Goal: Task Accomplishment & Management: Use online tool/utility

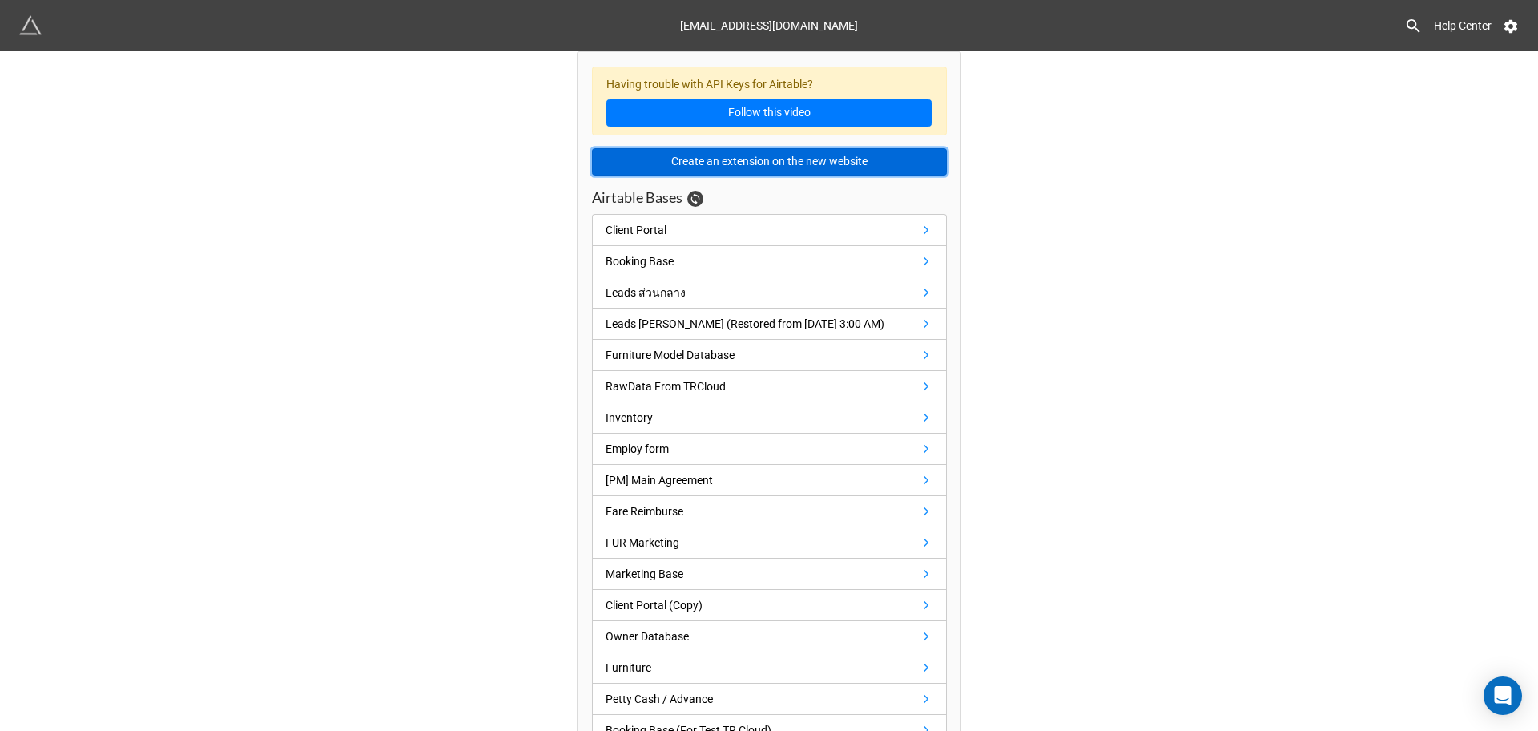
click at [853, 158] on button "Create an extension on the new website" at bounding box center [769, 161] width 355 height 27
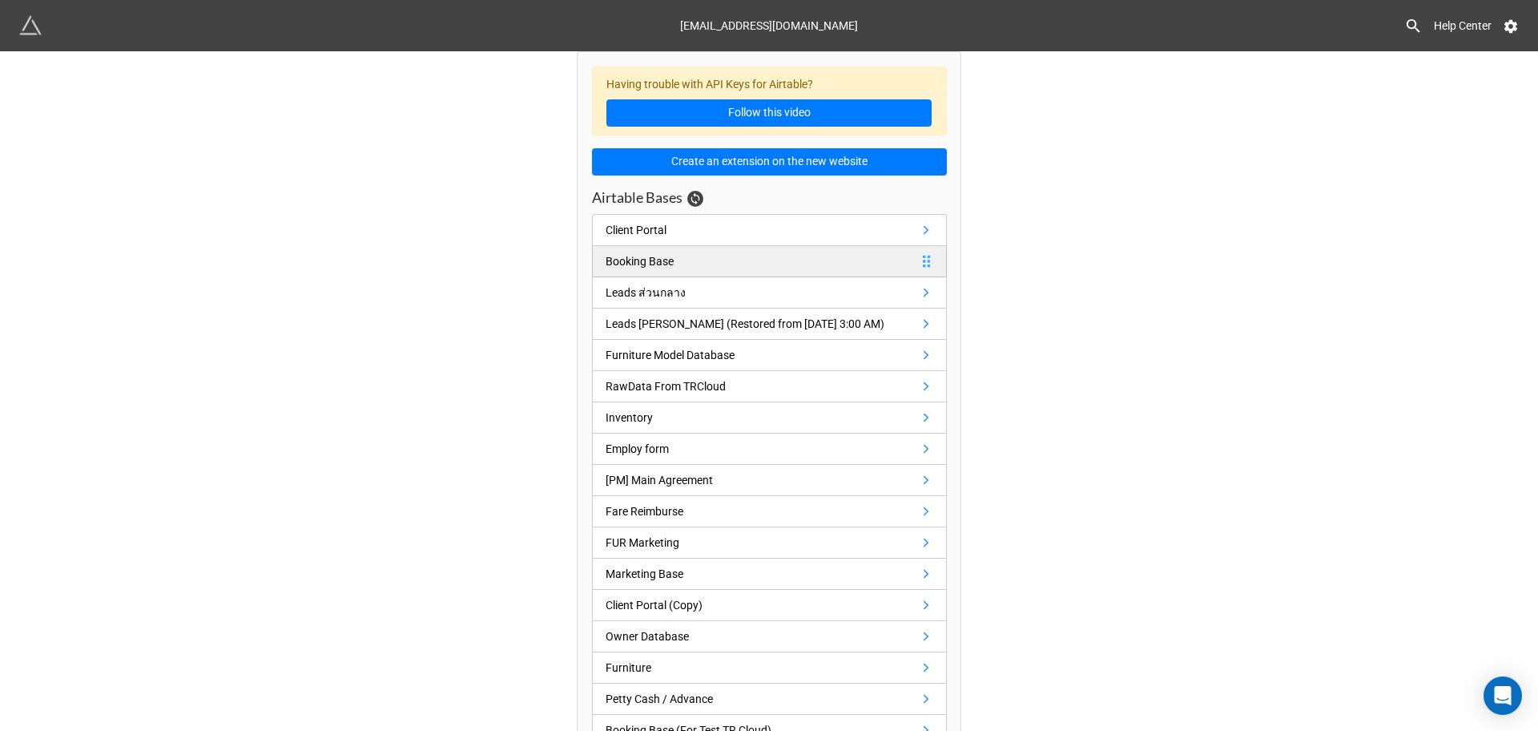
click at [646, 263] on div "Booking Base" at bounding box center [640, 261] width 68 height 18
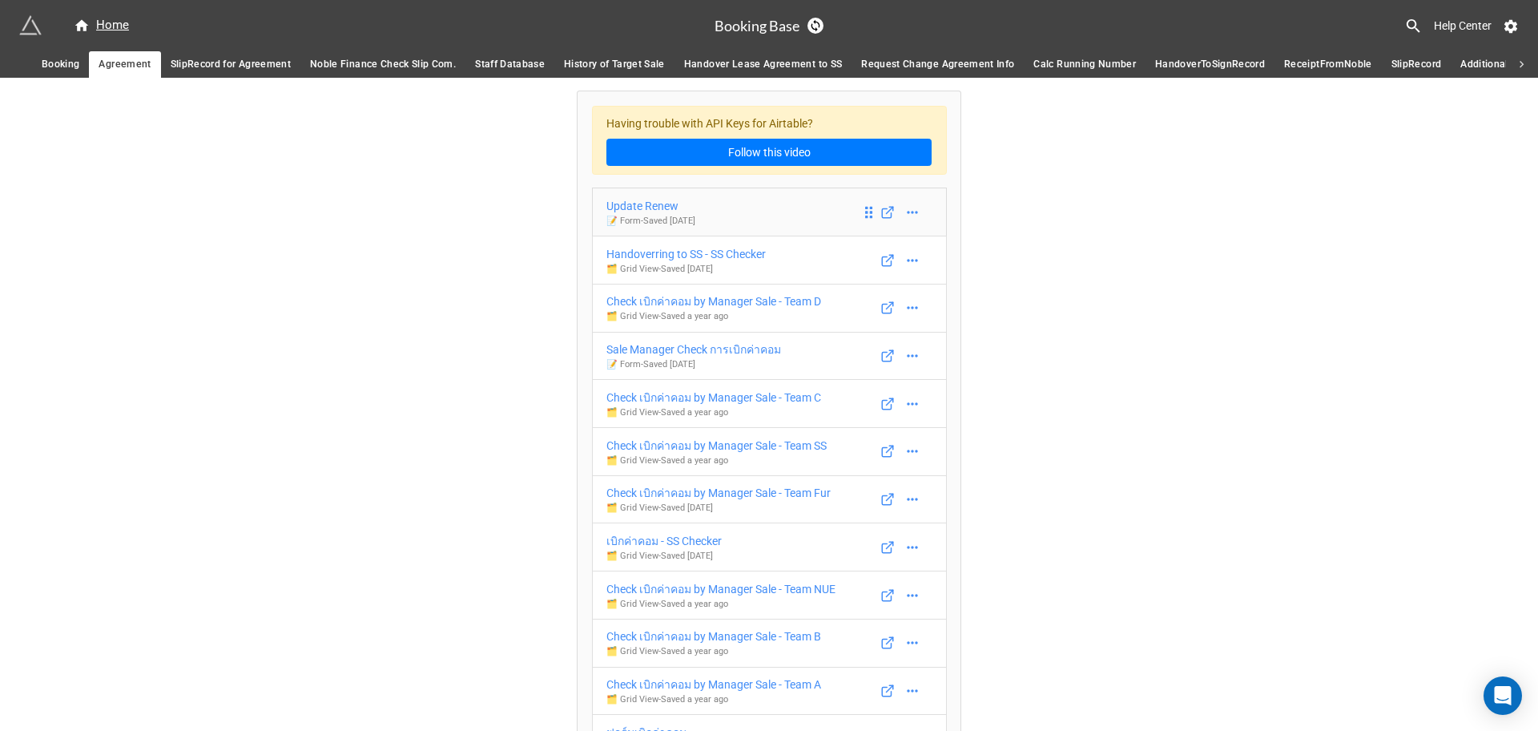
click at [726, 212] on link "Update Renew 📝 Form - Saved [DATE]" at bounding box center [769, 211] width 355 height 49
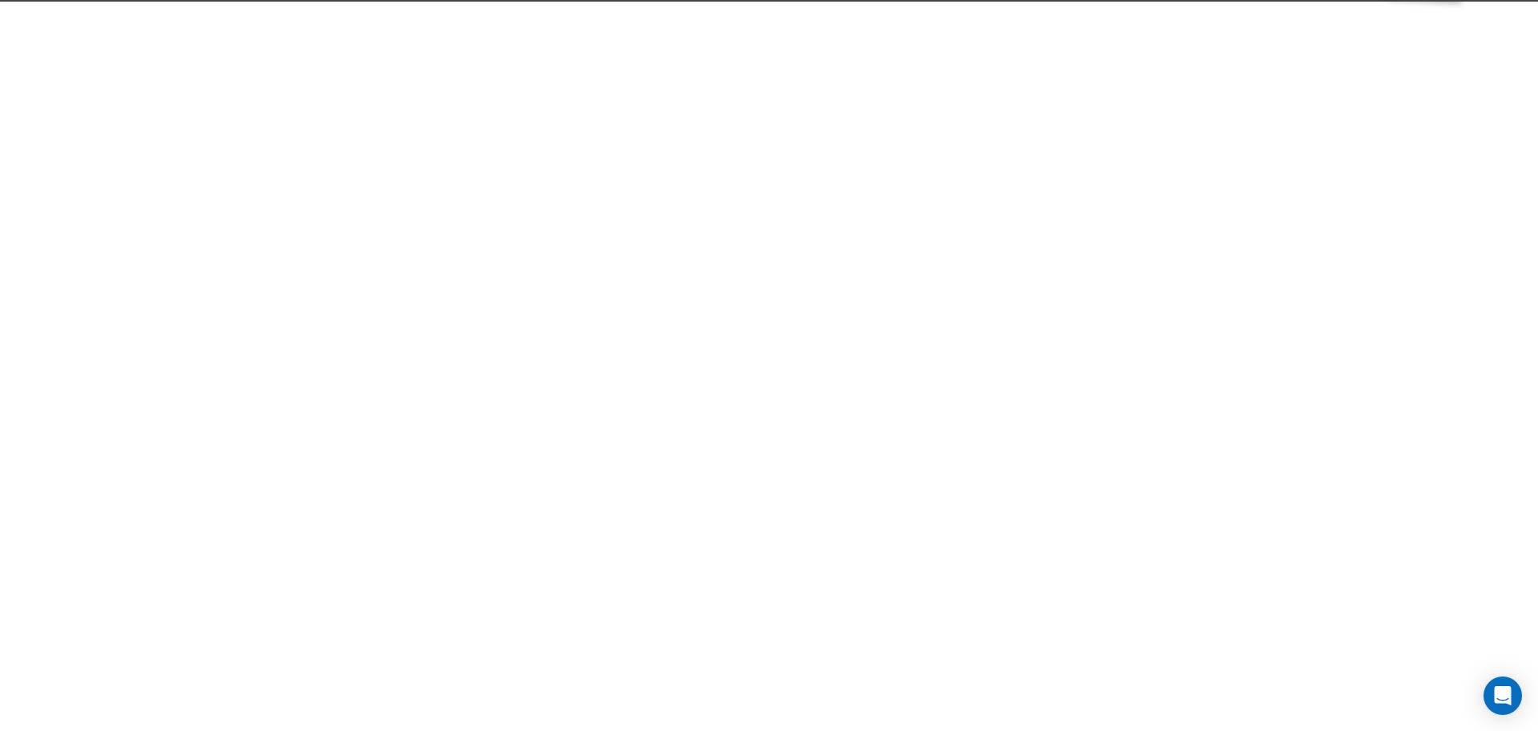
click at [726, 212] on div at bounding box center [769, 365] width 1538 height 731
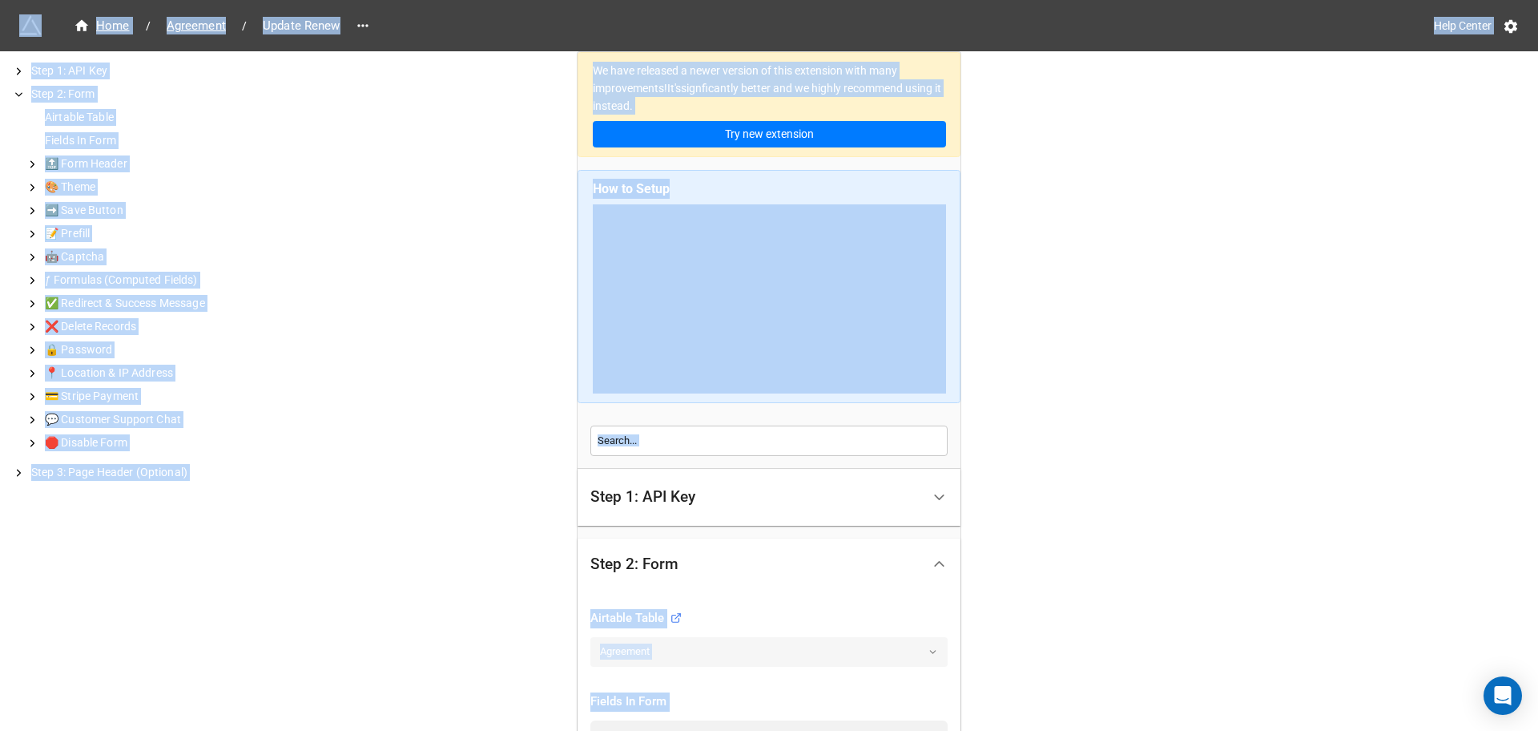
click at [1125, 275] on div "We have released a newer version of this extension with many improvements! It's…" at bounding box center [769, 687] width 1538 height 1374
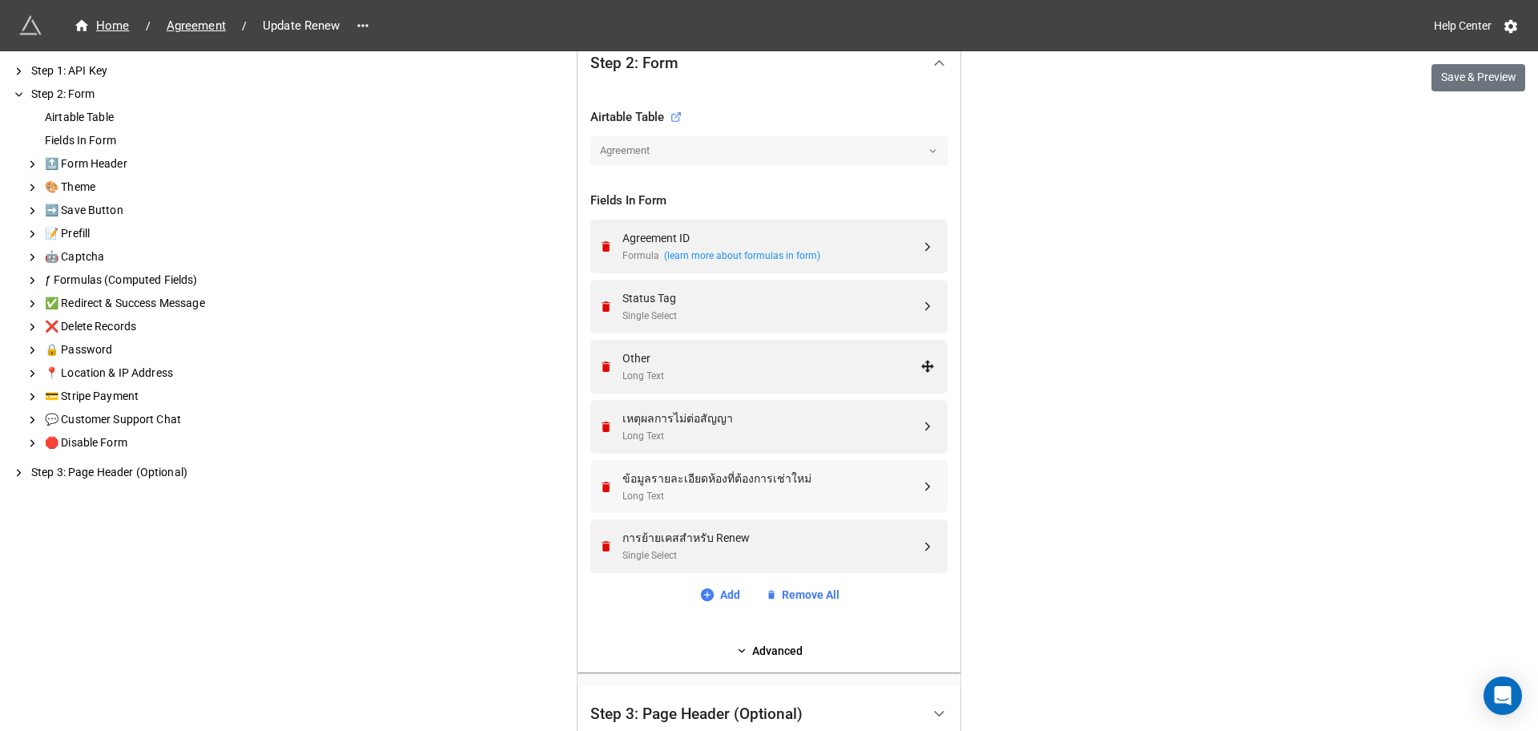
scroll to position [601, 0]
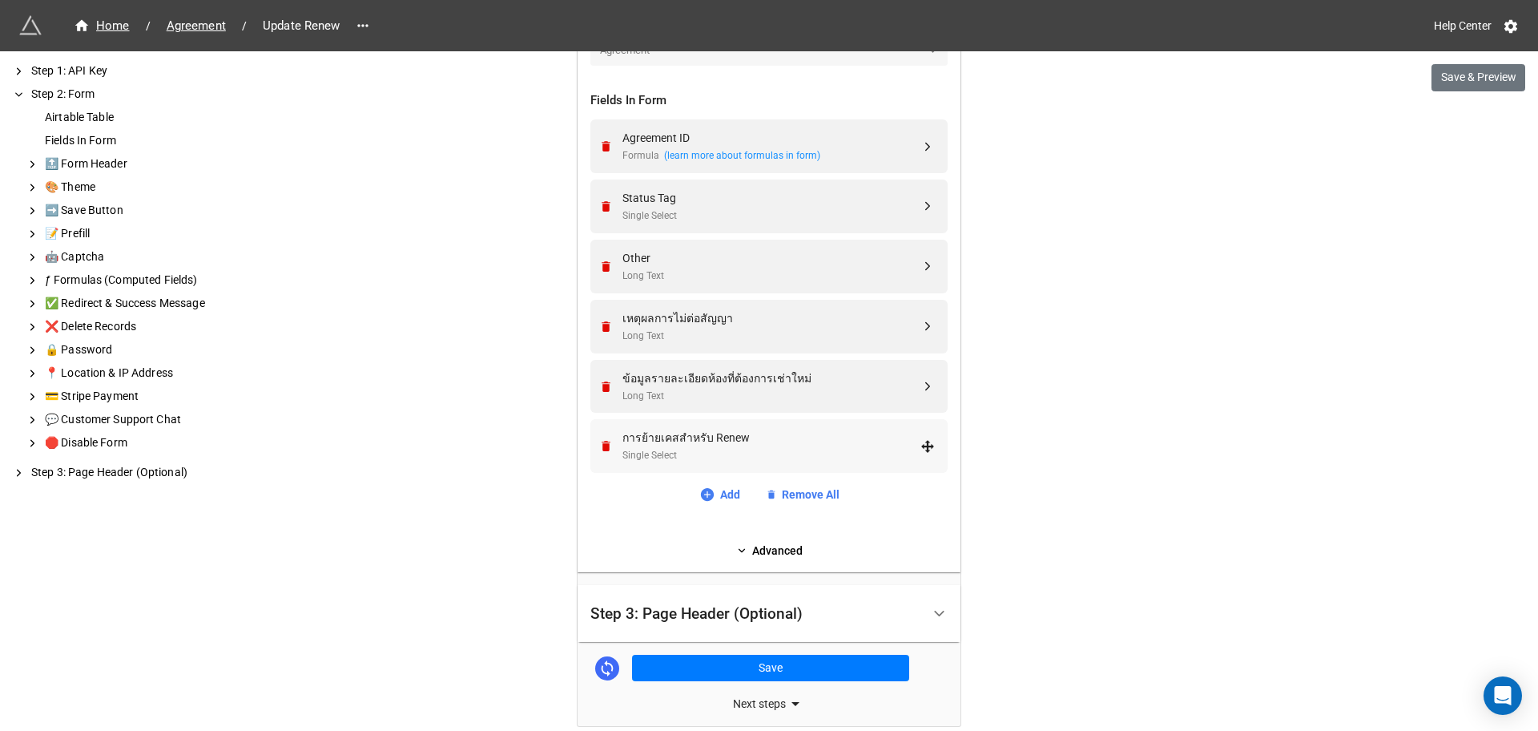
click at [748, 450] on div "Single Select" at bounding box center [772, 455] width 298 height 15
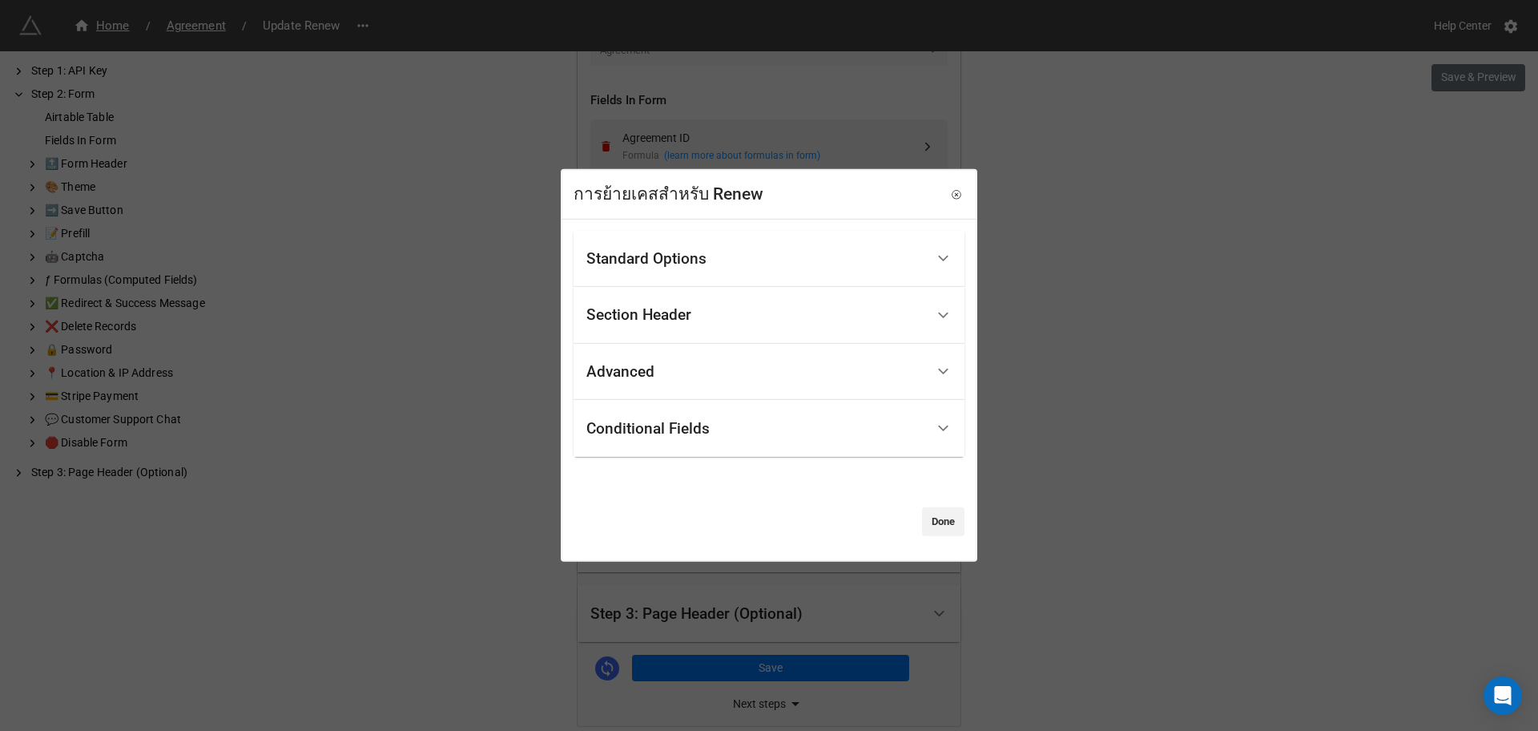
click at [748, 450] on div "Conditional Fields" at bounding box center [769, 428] width 391 height 57
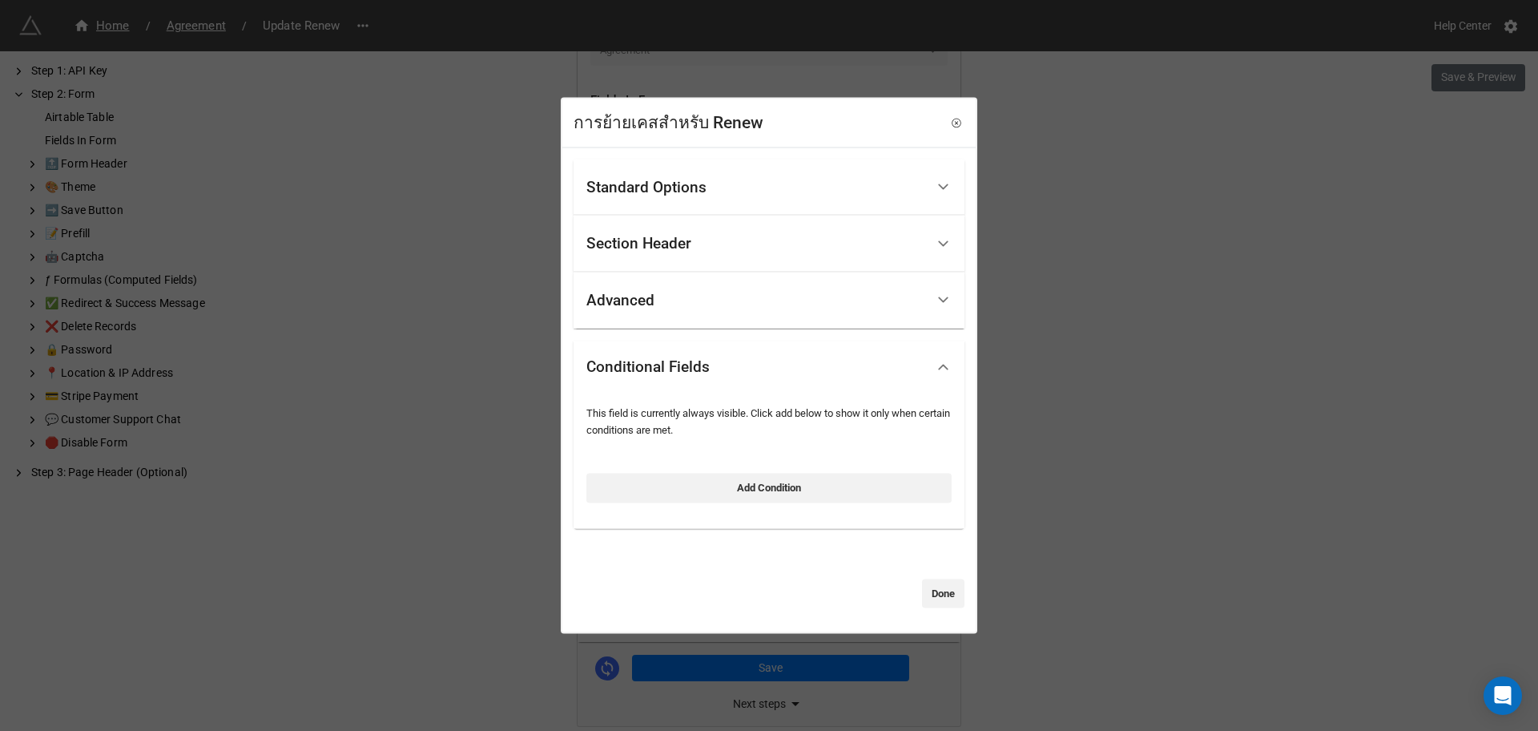
click at [738, 281] on div "Advanced" at bounding box center [756, 300] width 339 height 38
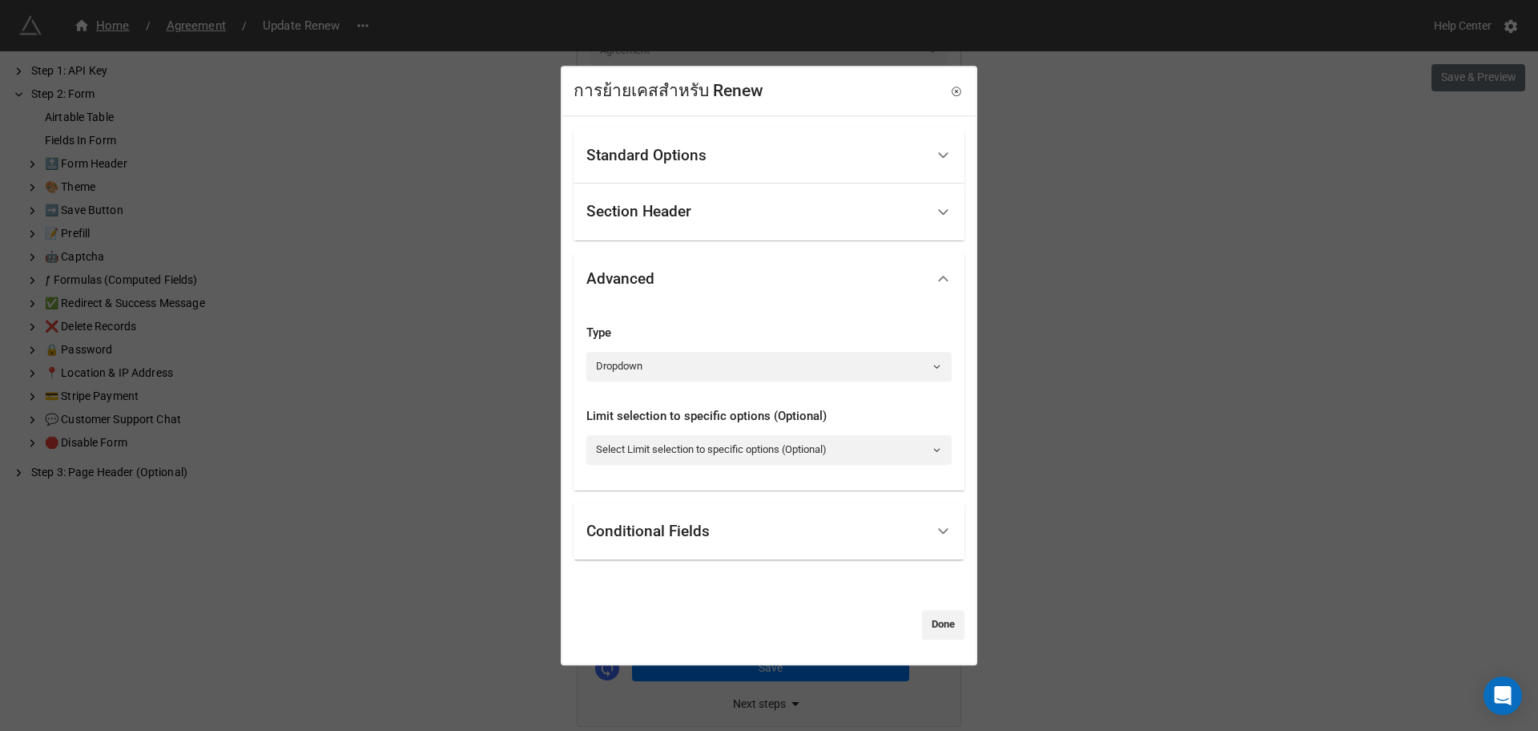
click at [716, 217] on div "Section Header" at bounding box center [756, 212] width 339 height 38
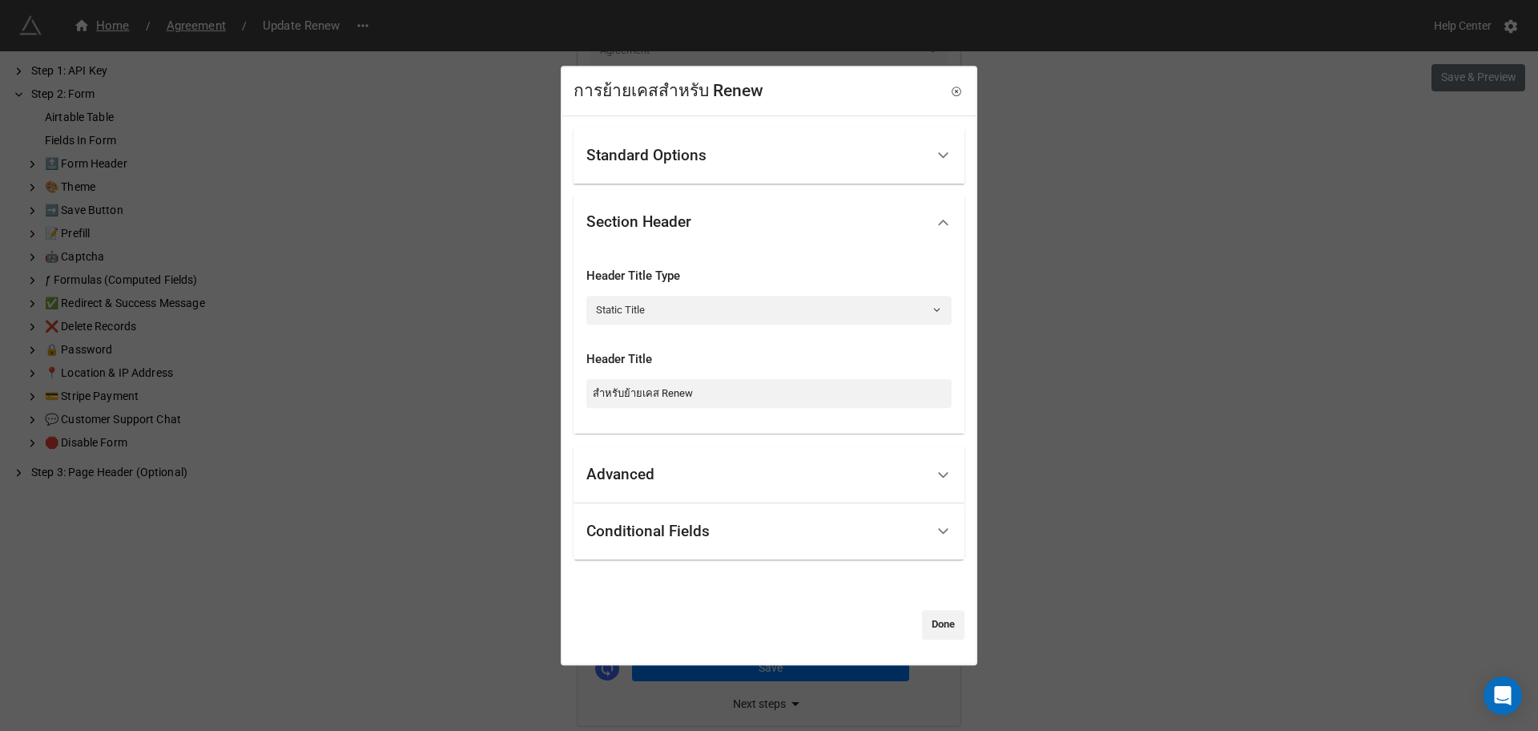
click at [727, 184] on div "Standard Options Title (Optional) Description (Optional) Normal Image (Optional…" at bounding box center [769, 343] width 391 height 433
click at [725, 179] on div "Standard Options" at bounding box center [769, 155] width 391 height 57
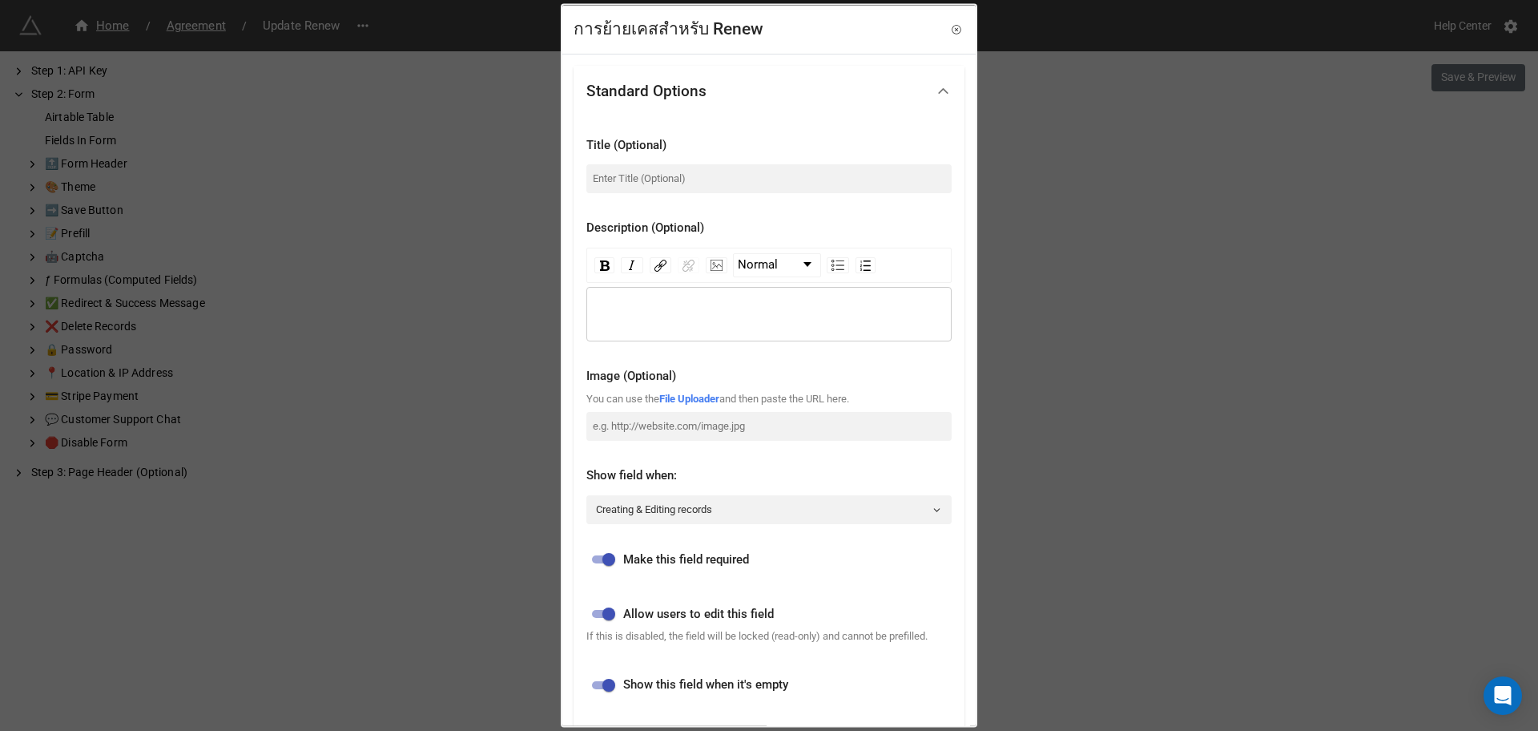
click at [1046, 373] on div "การย้ายเคสสำหรับ Renew Standard Options Title (Optional) Description (Optional)…" at bounding box center [769, 365] width 1538 height 731
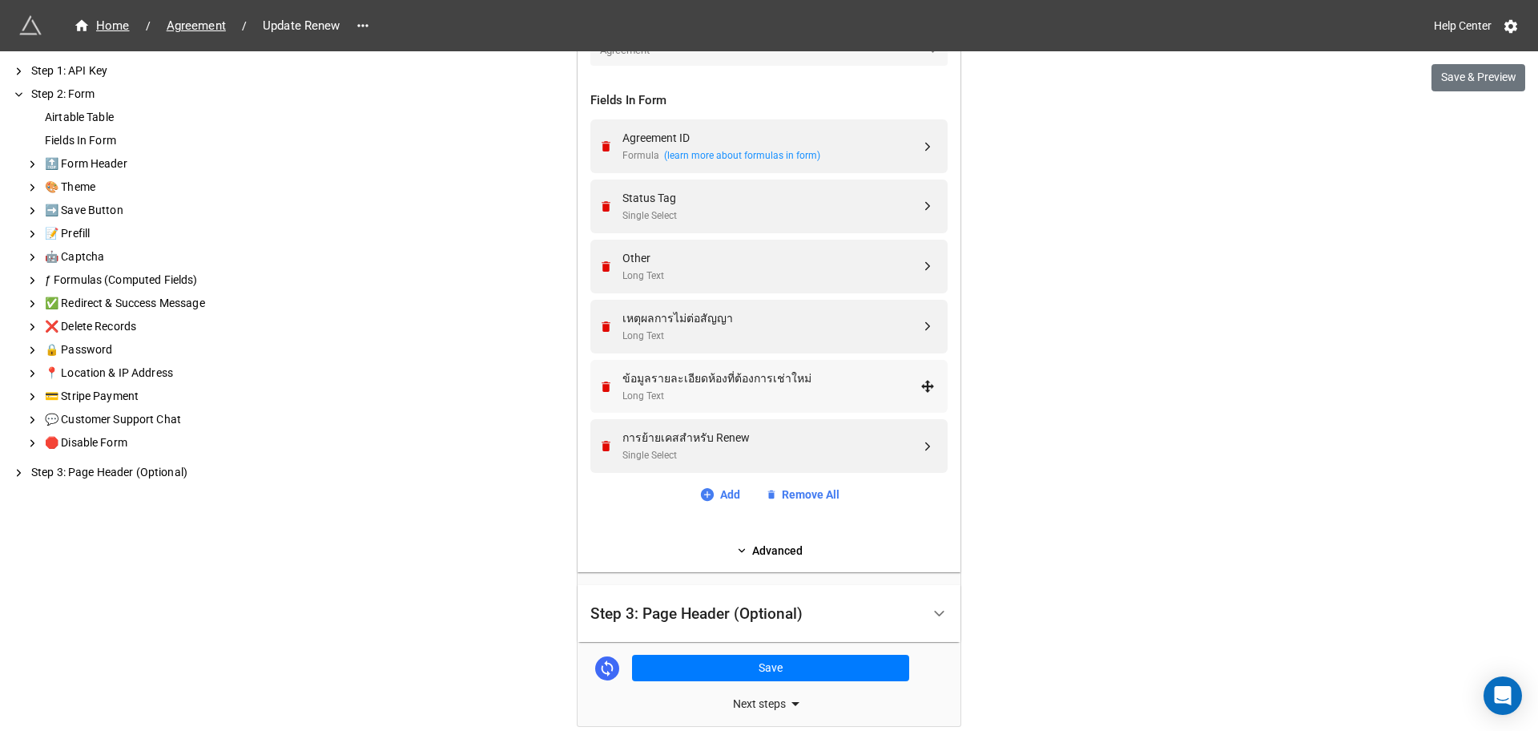
click at [821, 382] on div "ข้อมูลรายละเอียดห้องที่ต้องการเช่าใหม่" at bounding box center [772, 378] width 298 height 18
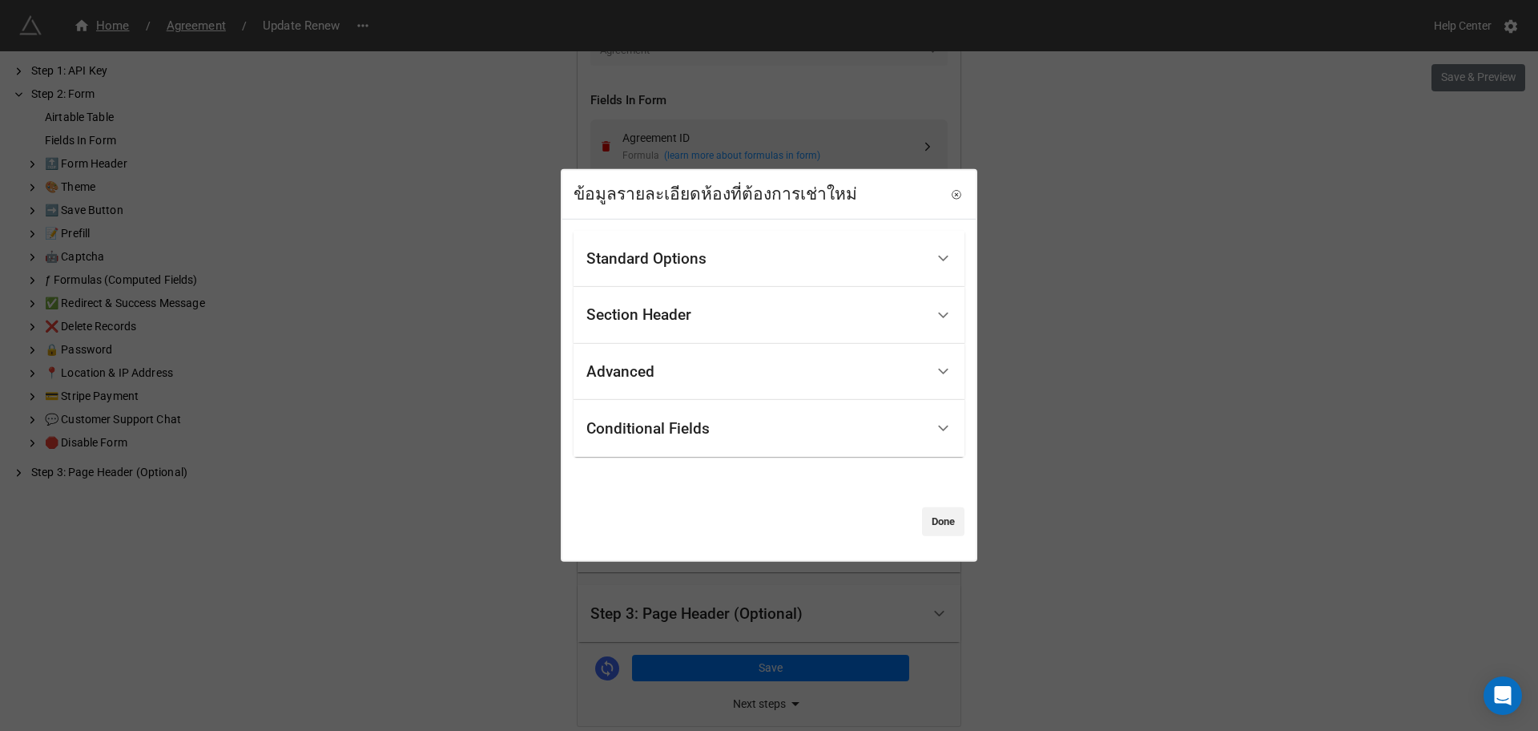
click at [688, 244] on div "Standard Options" at bounding box center [756, 259] width 339 height 38
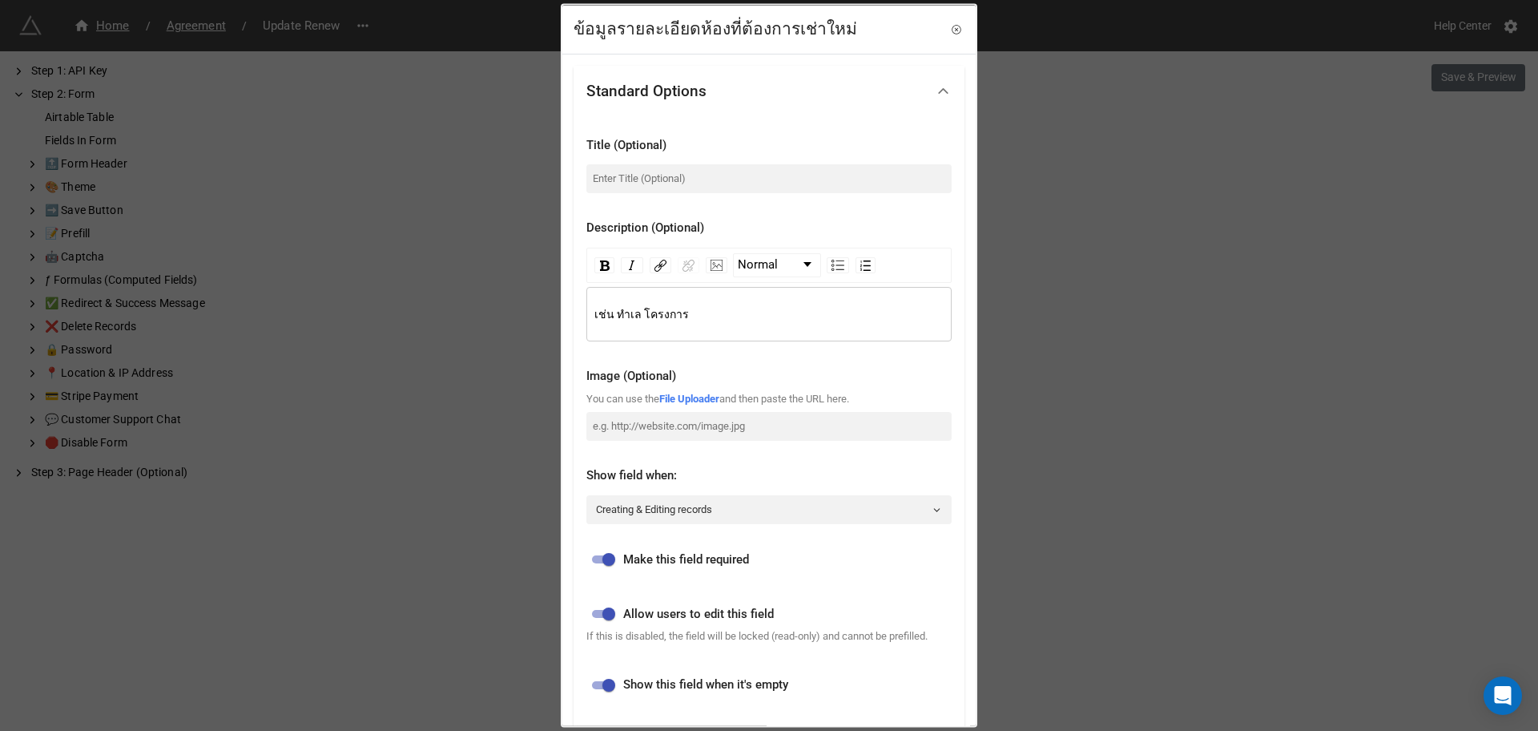
click at [703, 308] on div "เช่น ทำเล โครงการ" at bounding box center [770, 314] width 350 height 18
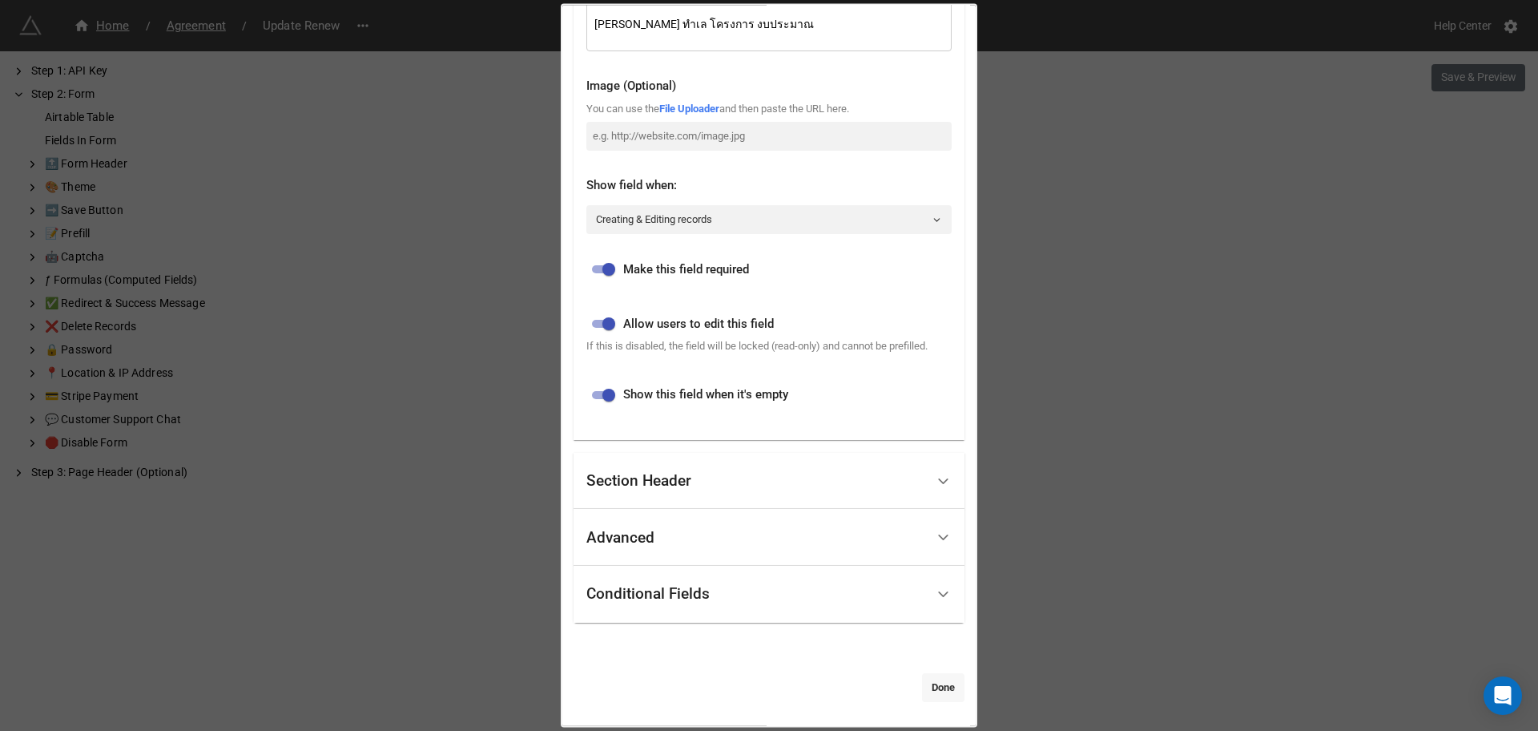
click at [942, 682] on link "Done" at bounding box center [943, 686] width 42 height 29
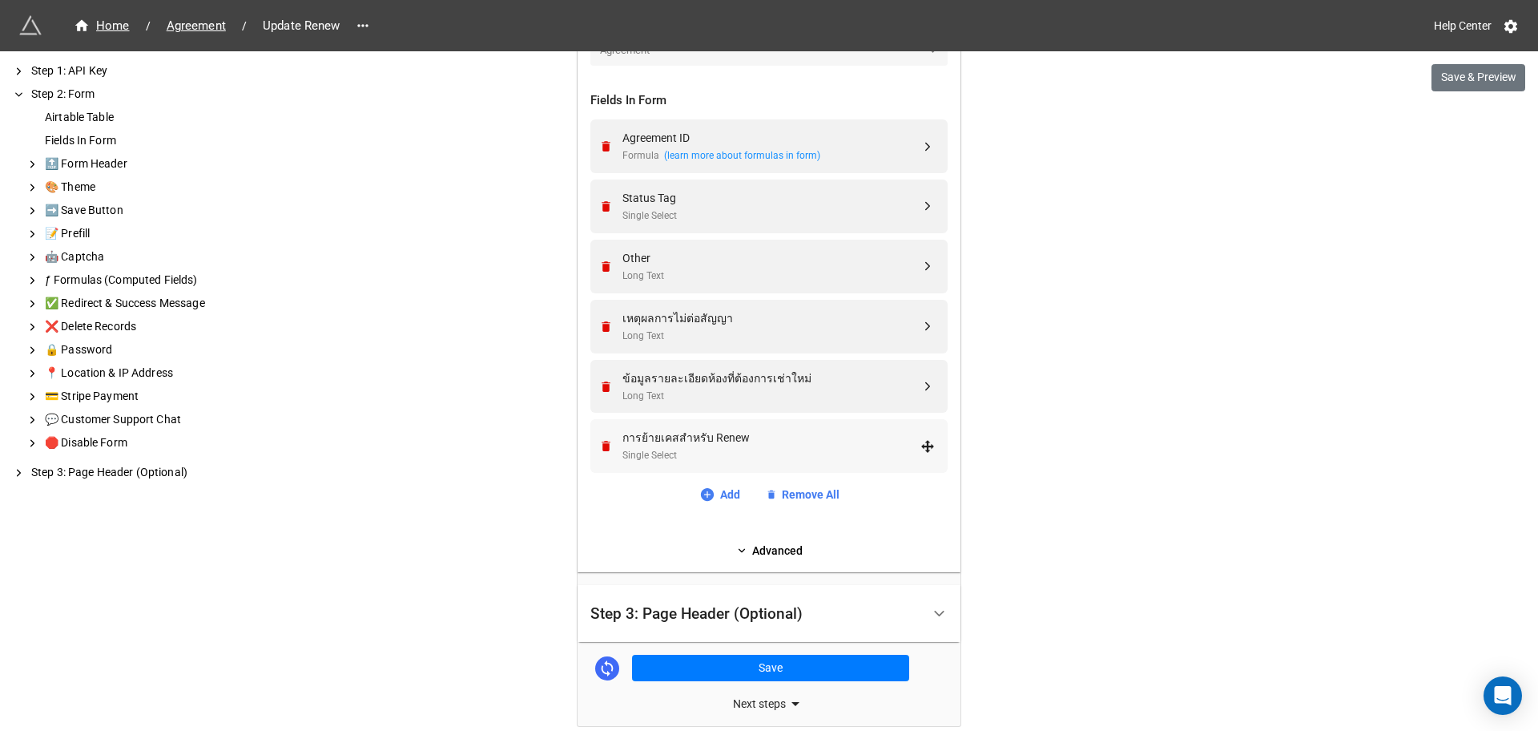
click at [739, 449] on div "Single Select" at bounding box center [772, 455] width 298 height 15
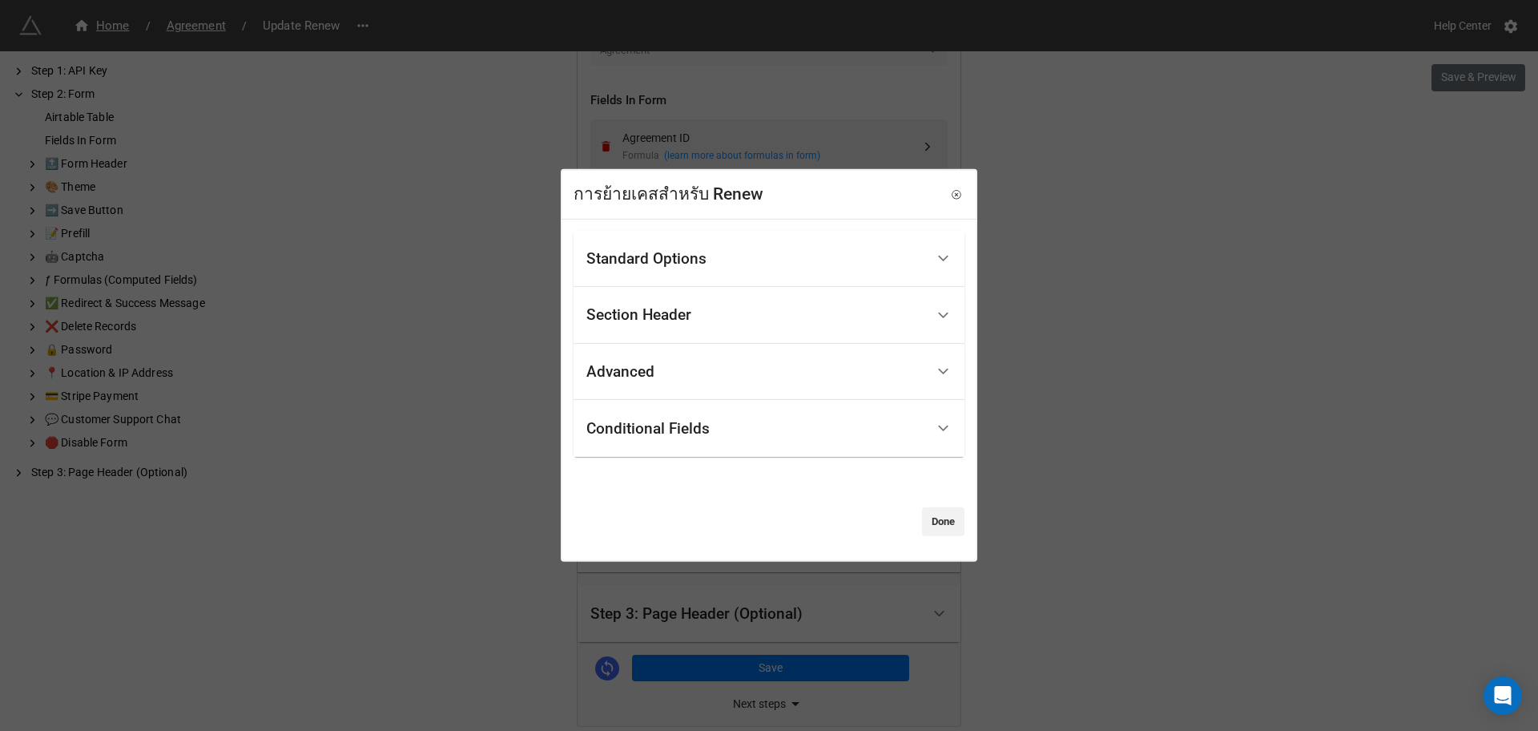
click at [739, 449] on div "Conditional Fields" at bounding box center [769, 428] width 391 height 57
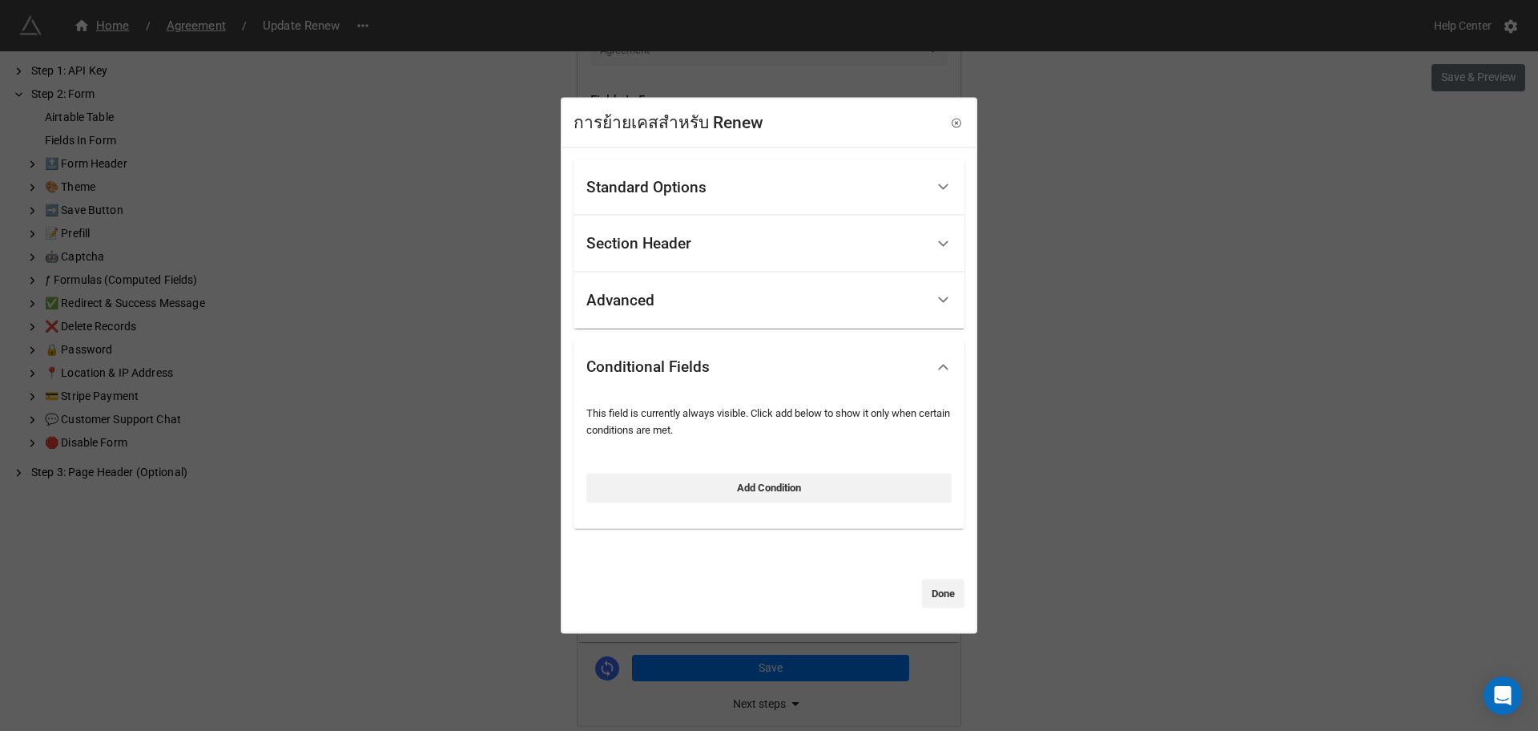
click at [698, 317] on div "Advanced" at bounding box center [756, 300] width 339 height 38
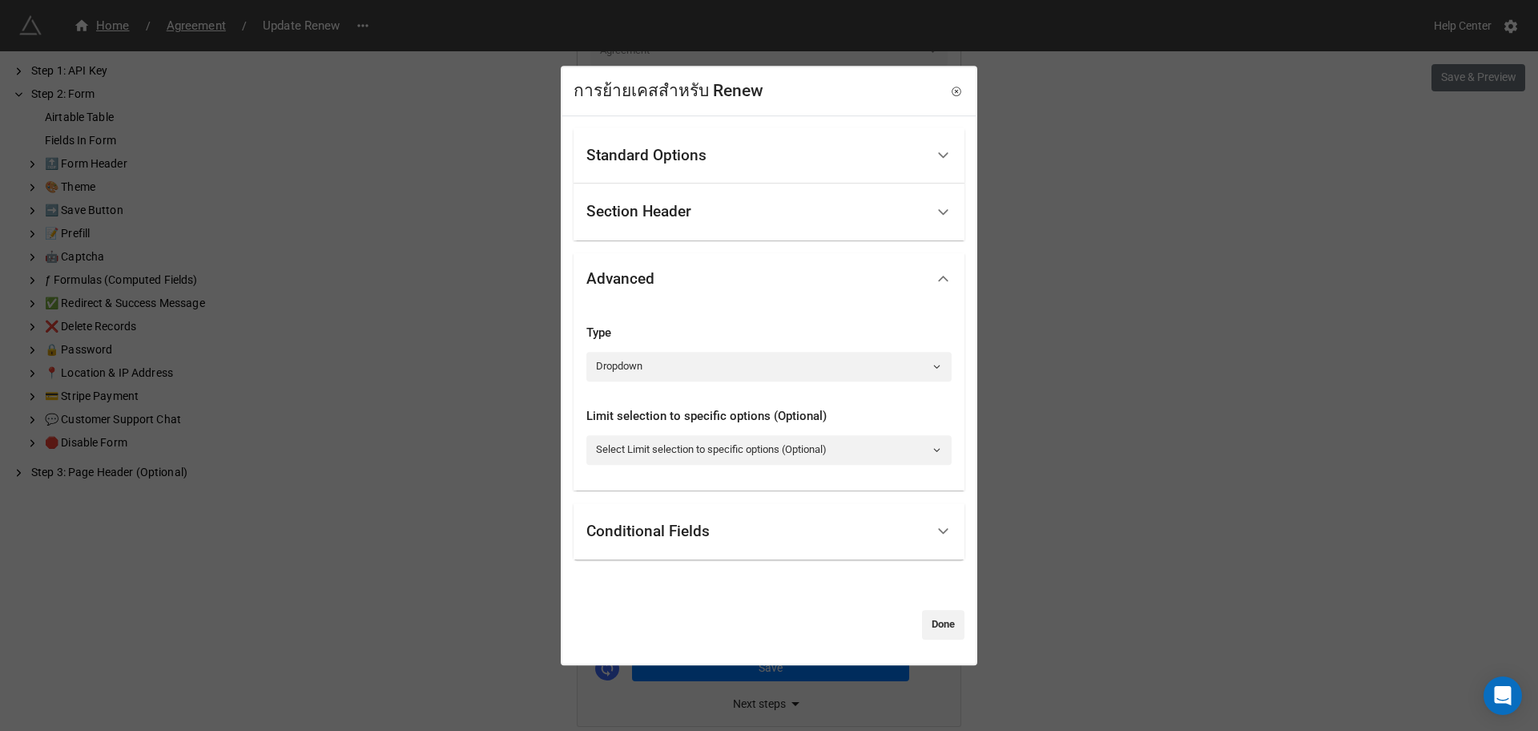
click at [703, 202] on div "Section Header" at bounding box center [756, 212] width 339 height 38
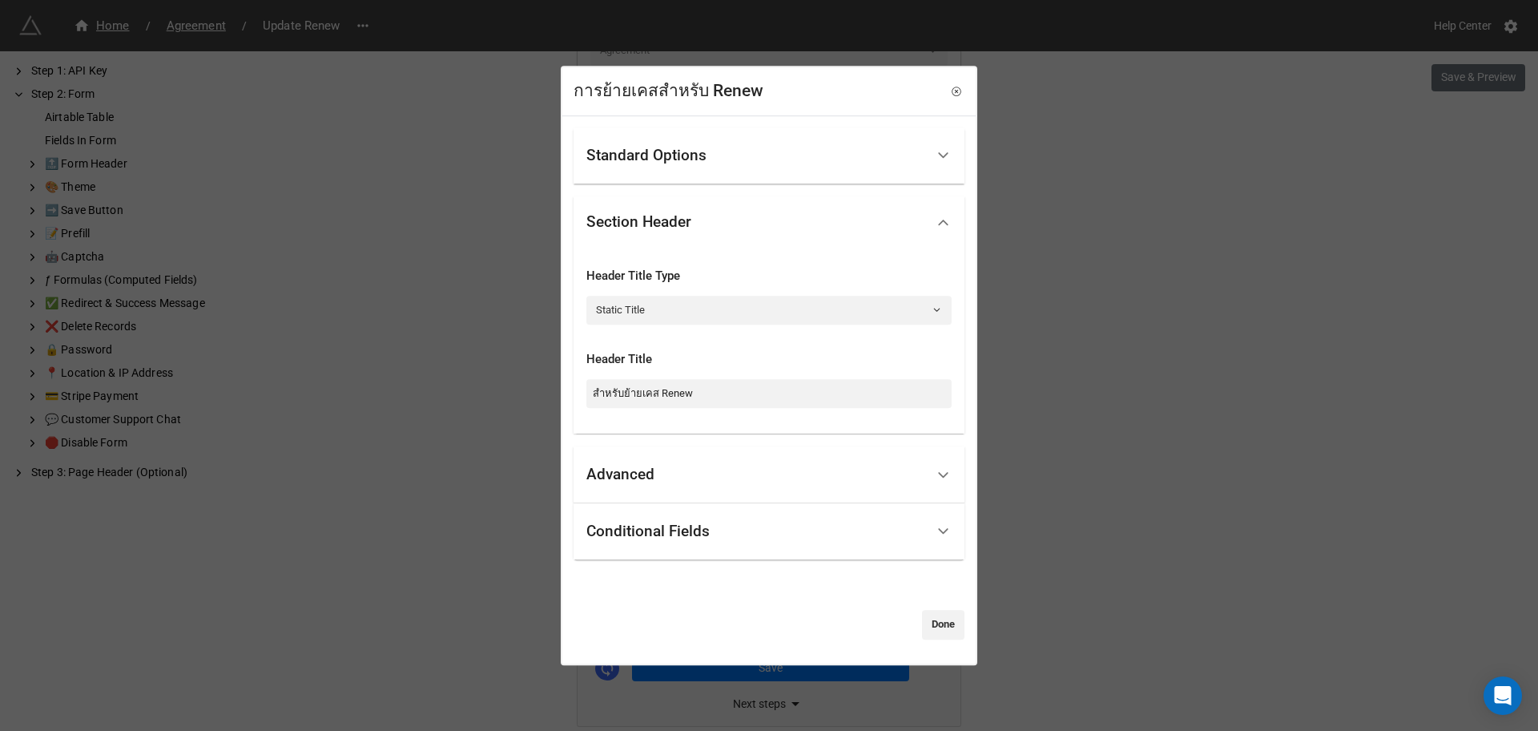
click at [678, 183] on div "Standard Options Title (Optional) Description (Optional) Normal Image (Optional…" at bounding box center [769, 343] width 391 height 433
click at [679, 170] on div "Standard Options" at bounding box center [756, 156] width 339 height 38
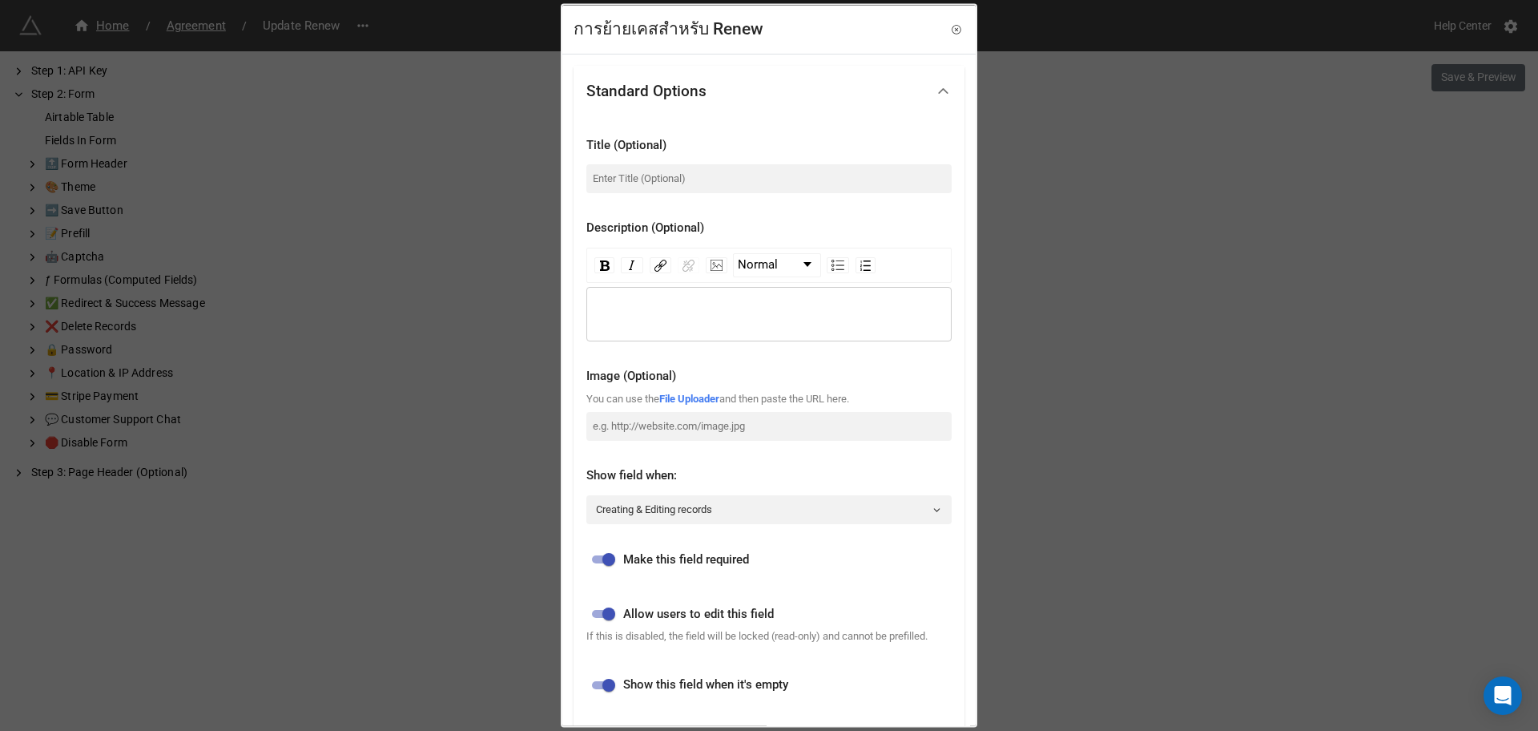
click at [981, 223] on div "การย้ายเคสสำหรับ Renew Standard Options Title (Optional) Description (Optional)…" at bounding box center [769, 365] width 1538 height 731
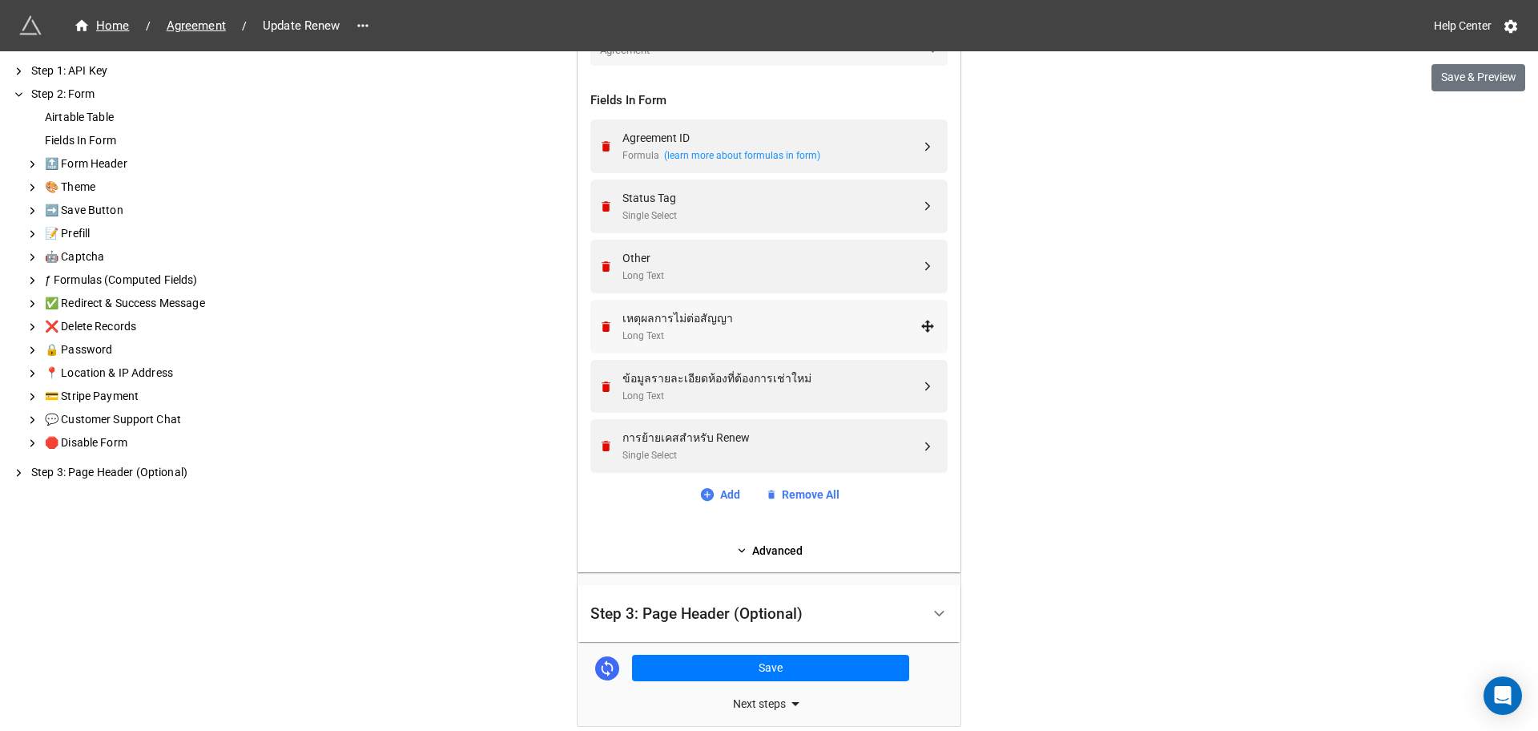
click at [705, 348] on div "เหตุผลการไม่ต่อสัญญา Long Text" at bounding box center [767, 327] width 337 height 54
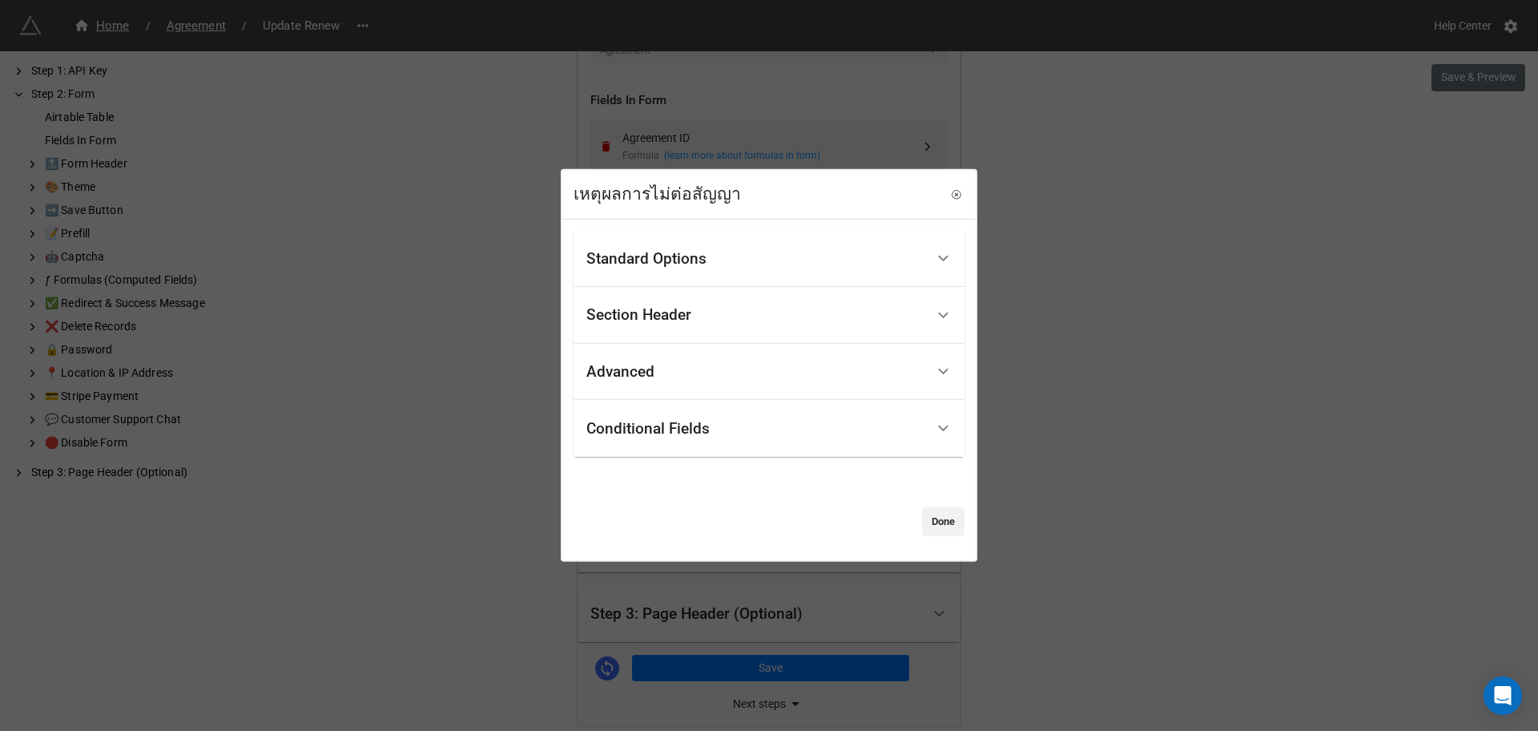
click at [760, 315] on div "Section Header" at bounding box center [756, 315] width 339 height 38
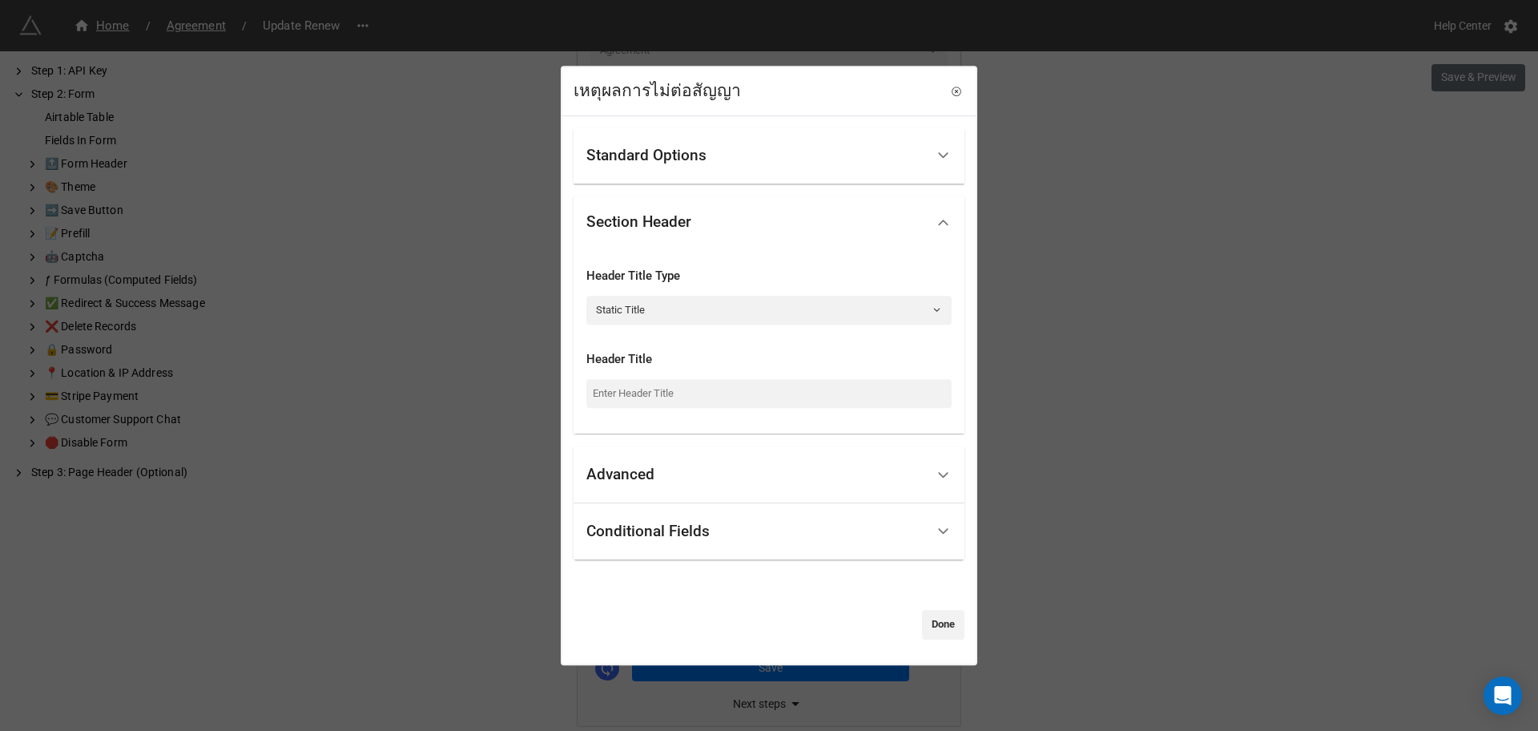
click at [1054, 294] on div "เหตุผลการไม่ต่อสัญญา Standard Options Title (Optional) Description (Optional) N…" at bounding box center [769, 365] width 1538 height 731
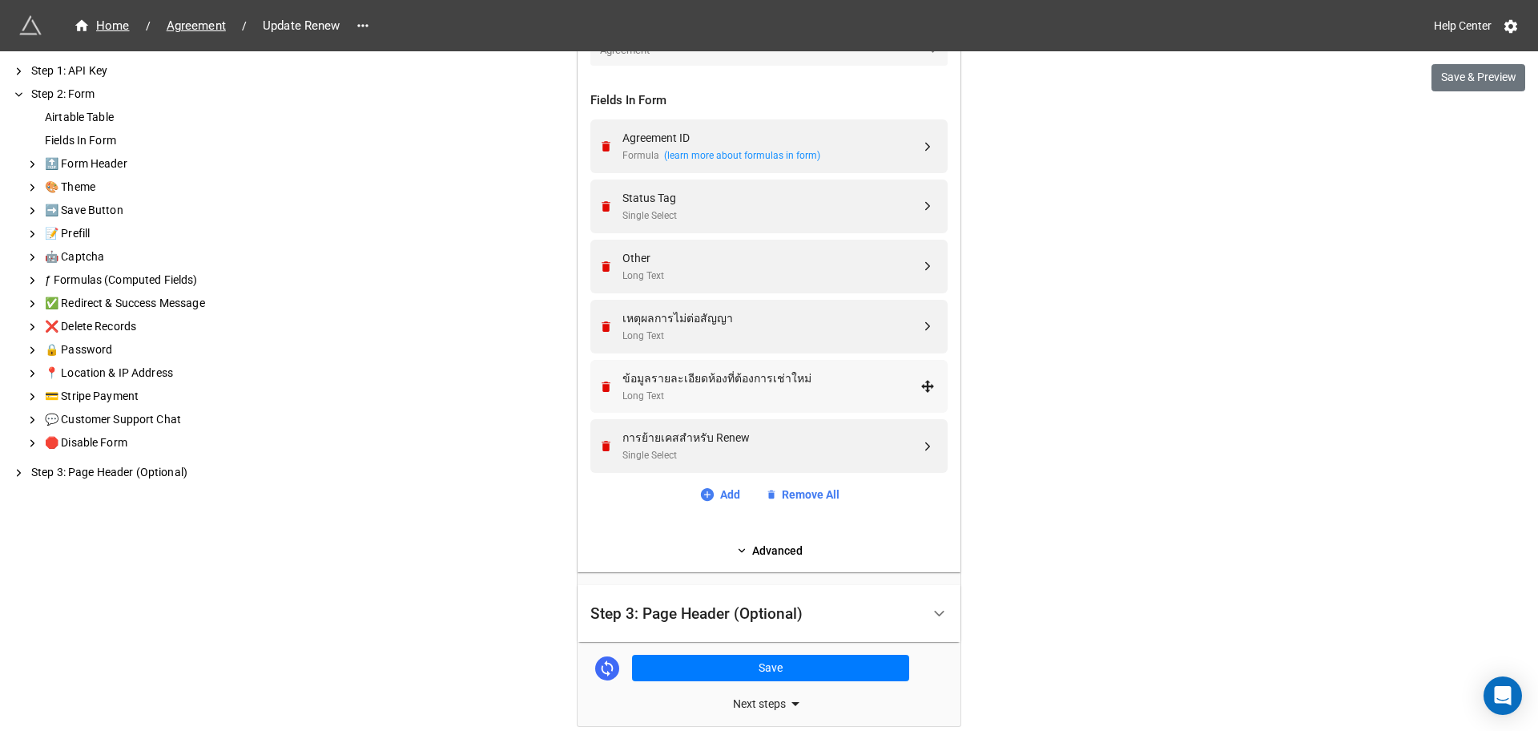
click at [730, 399] on div "Long Text" at bounding box center [772, 396] width 298 height 15
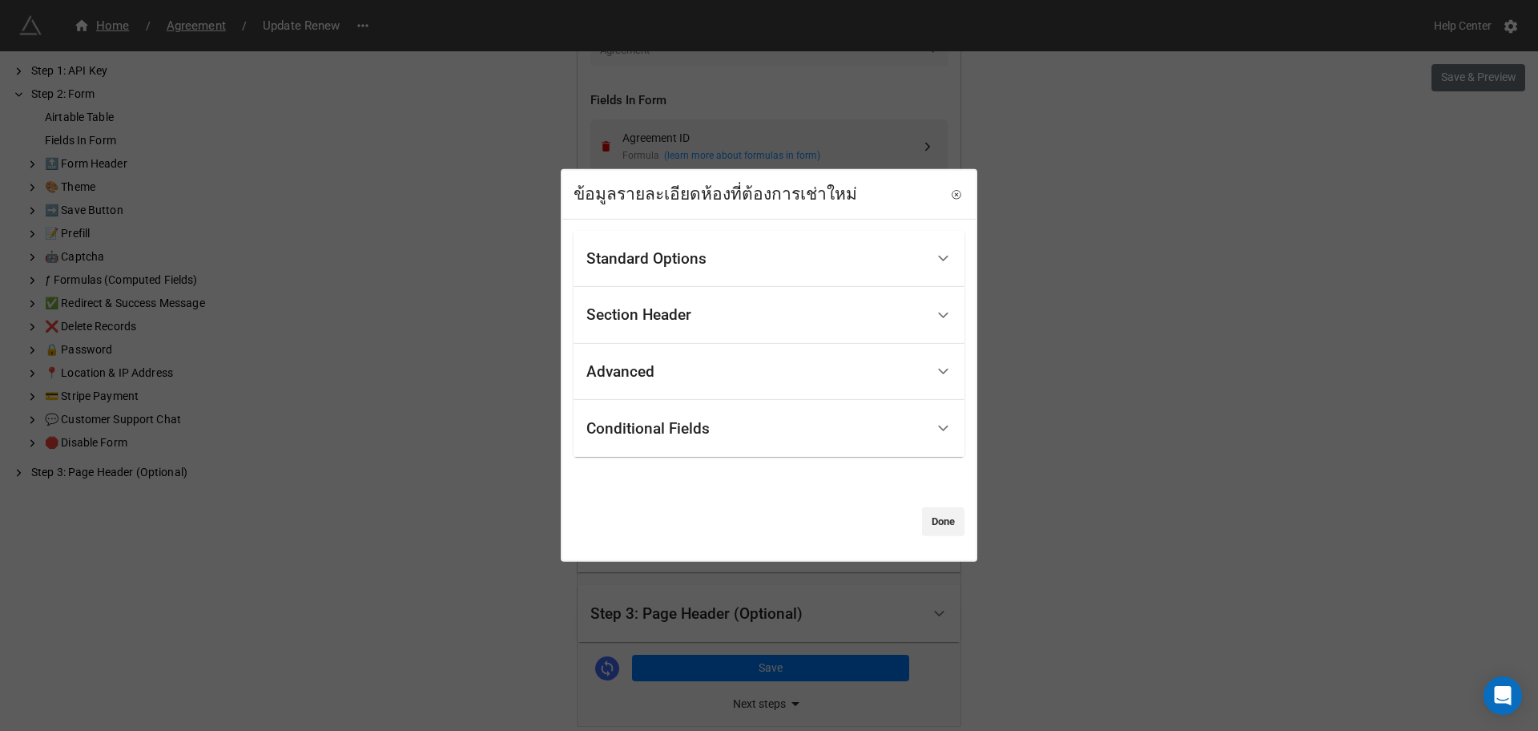
click at [715, 425] on div "Conditional Fields" at bounding box center [756, 428] width 339 height 38
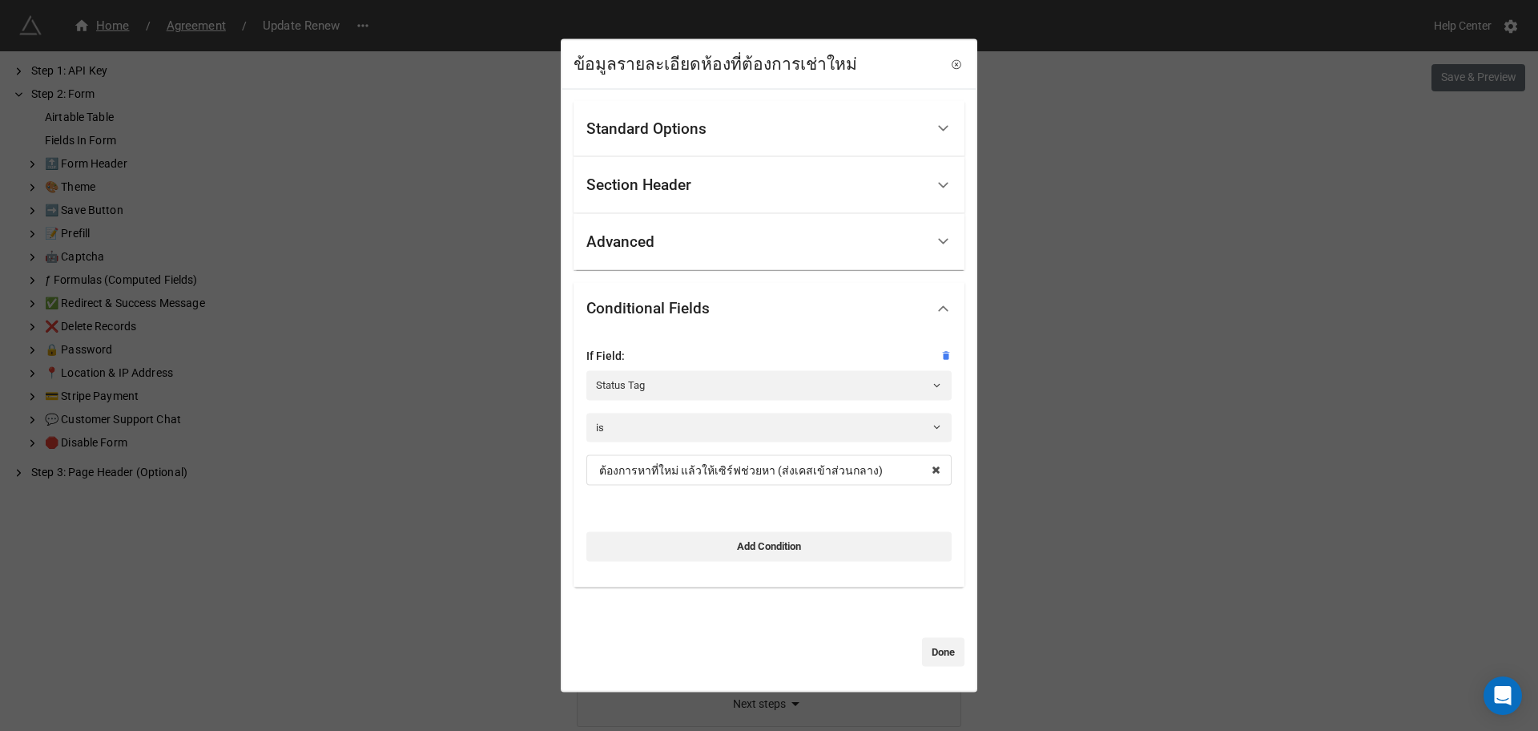
click at [1096, 320] on div "ข้อมูลรายละเอียดห้องที่ต้องการเช่าใหม่ Standard Options Title (Optional) Descri…" at bounding box center [769, 365] width 1538 height 731
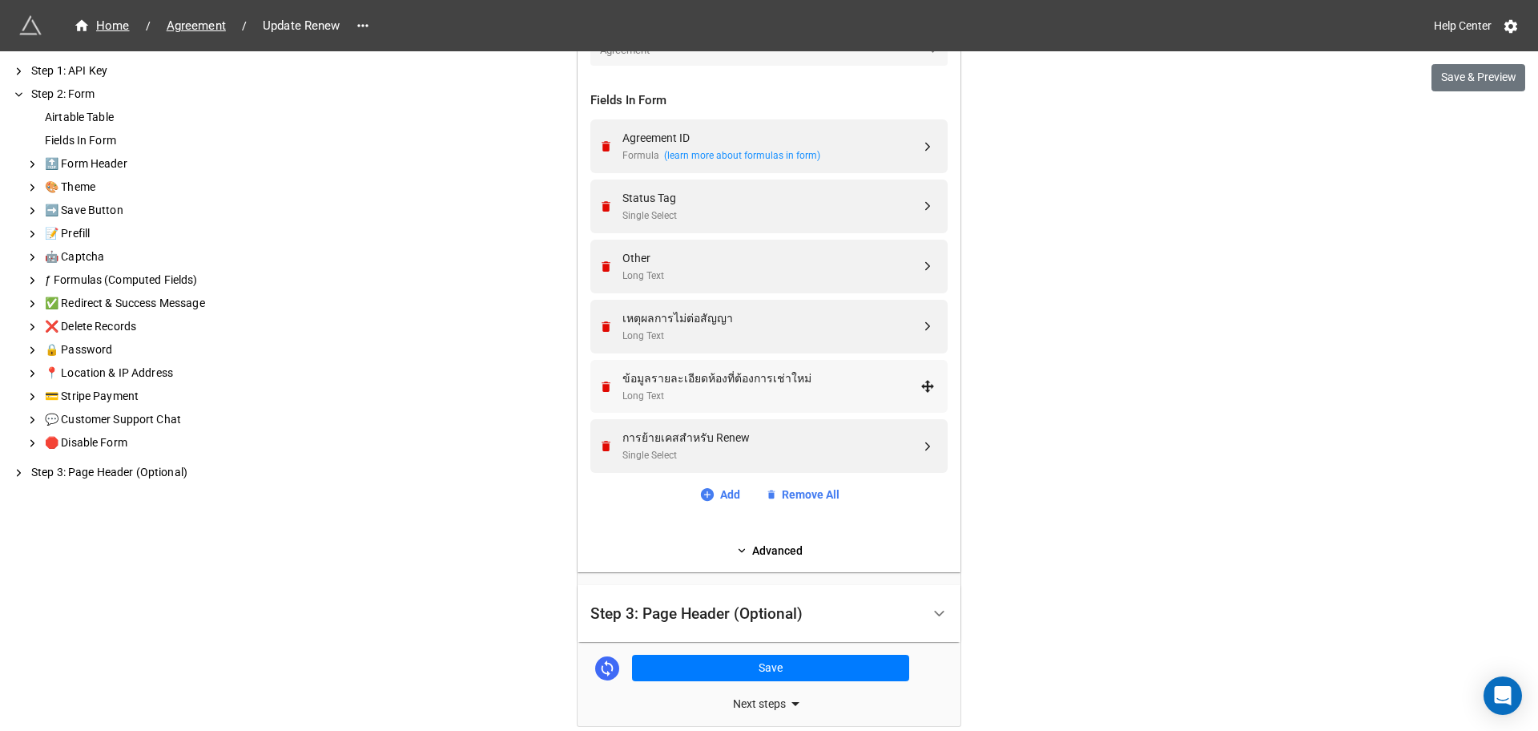
click at [760, 375] on div "ข้อมูลรายละเอียดห้องที่ต้องการเช่าใหม่" at bounding box center [772, 378] width 298 height 18
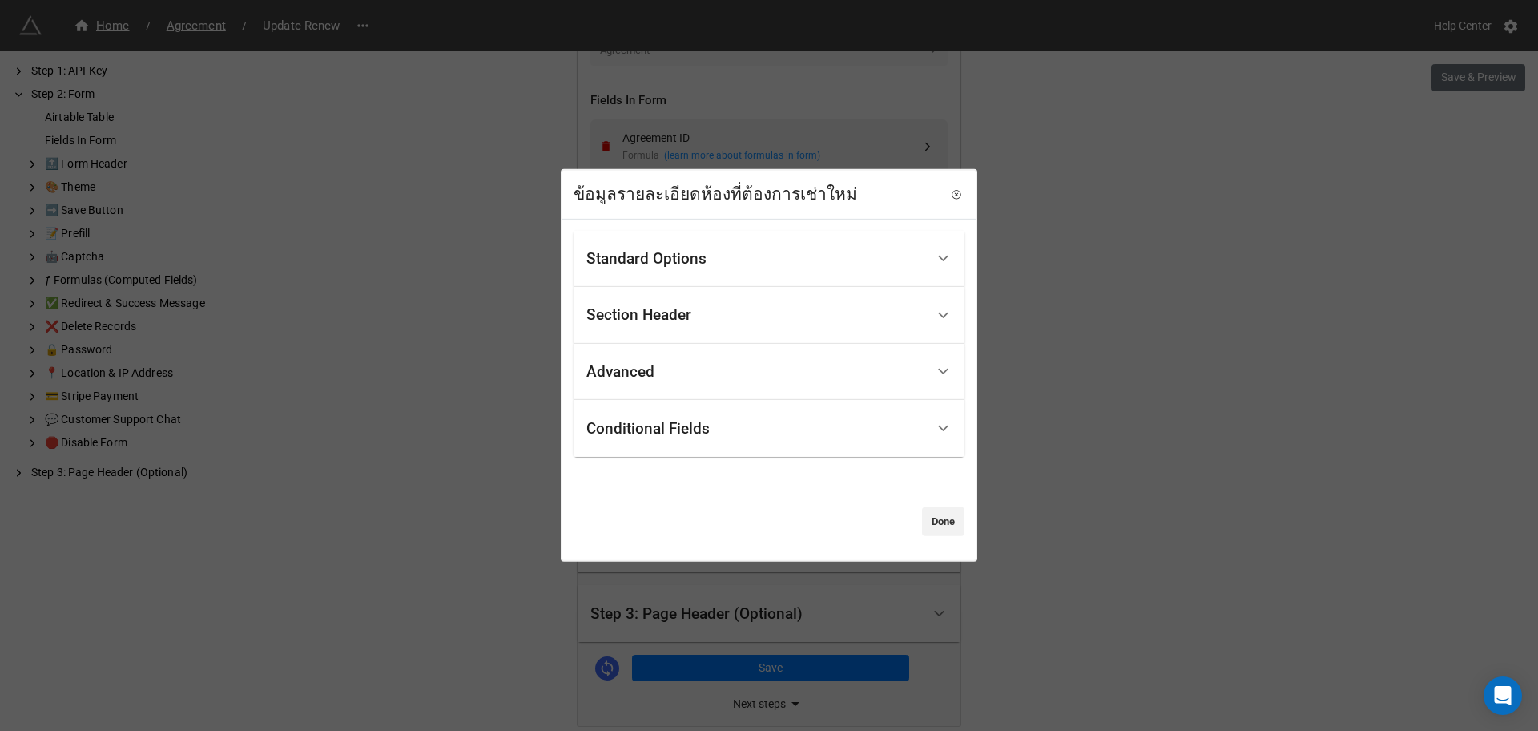
click at [732, 270] on div "Standard Options" at bounding box center [756, 259] width 339 height 38
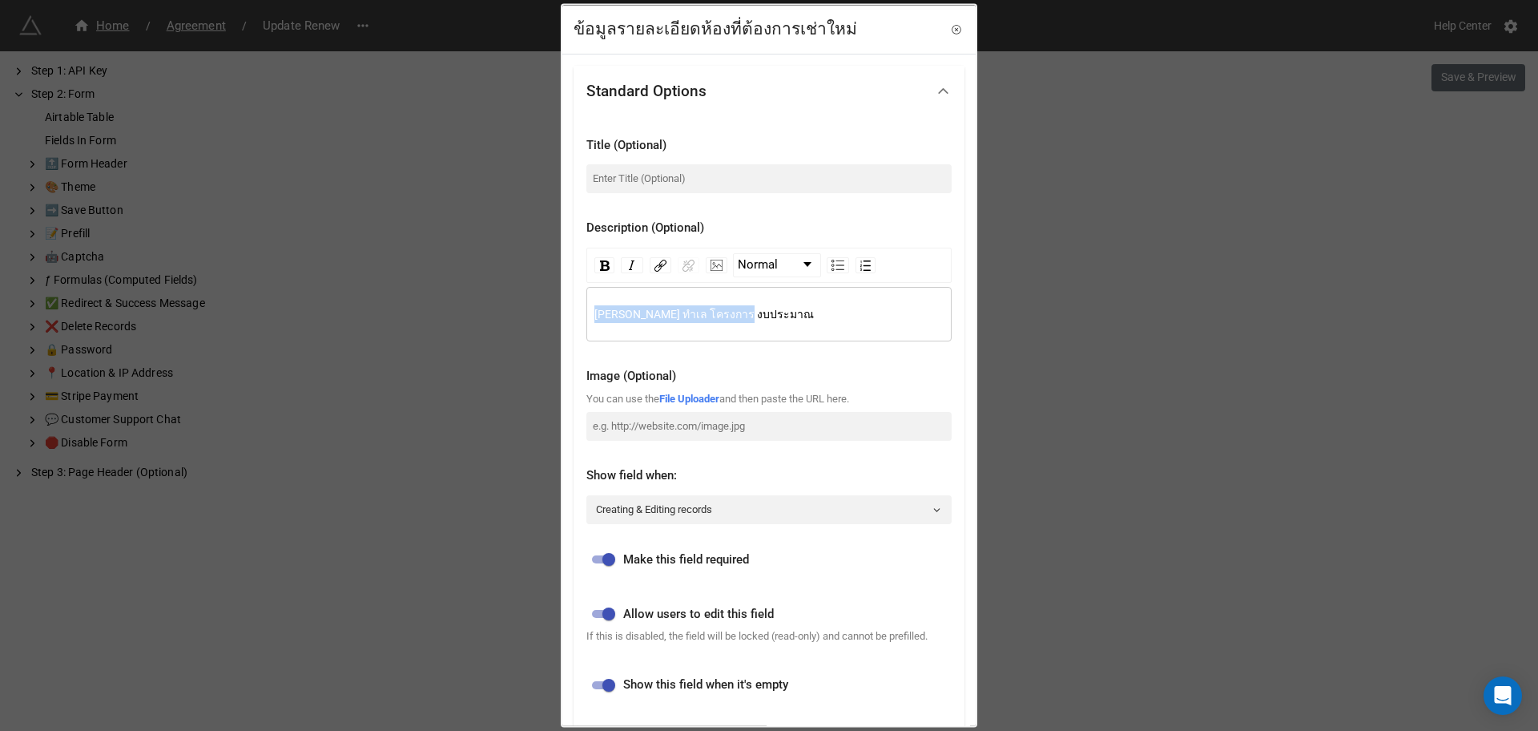
drag, startPoint x: 740, startPoint y: 321, endPoint x: 611, endPoint y: 317, distance: 129.0
click at [598, 326] on div "[PERSON_NAME] ทำเล โครงการ งบประมาณ" at bounding box center [769, 314] width 365 height 54
click at [611, 317] on span "[PERSON_NAME] ทำเล โครงการ งบประมาณ" at bounding box center [705, 314] width 220 height 13
drag, startPoint x: 616, startPoint y: 315, endPoint x: 565, endPoint y: 317, distance: 51.3
click at [565, 317] on div "Standard Options Title (Optional) Description (Optional) Normal [PERSON_NAME] ท…" at bounding box center [768, 535] width 413 height 962
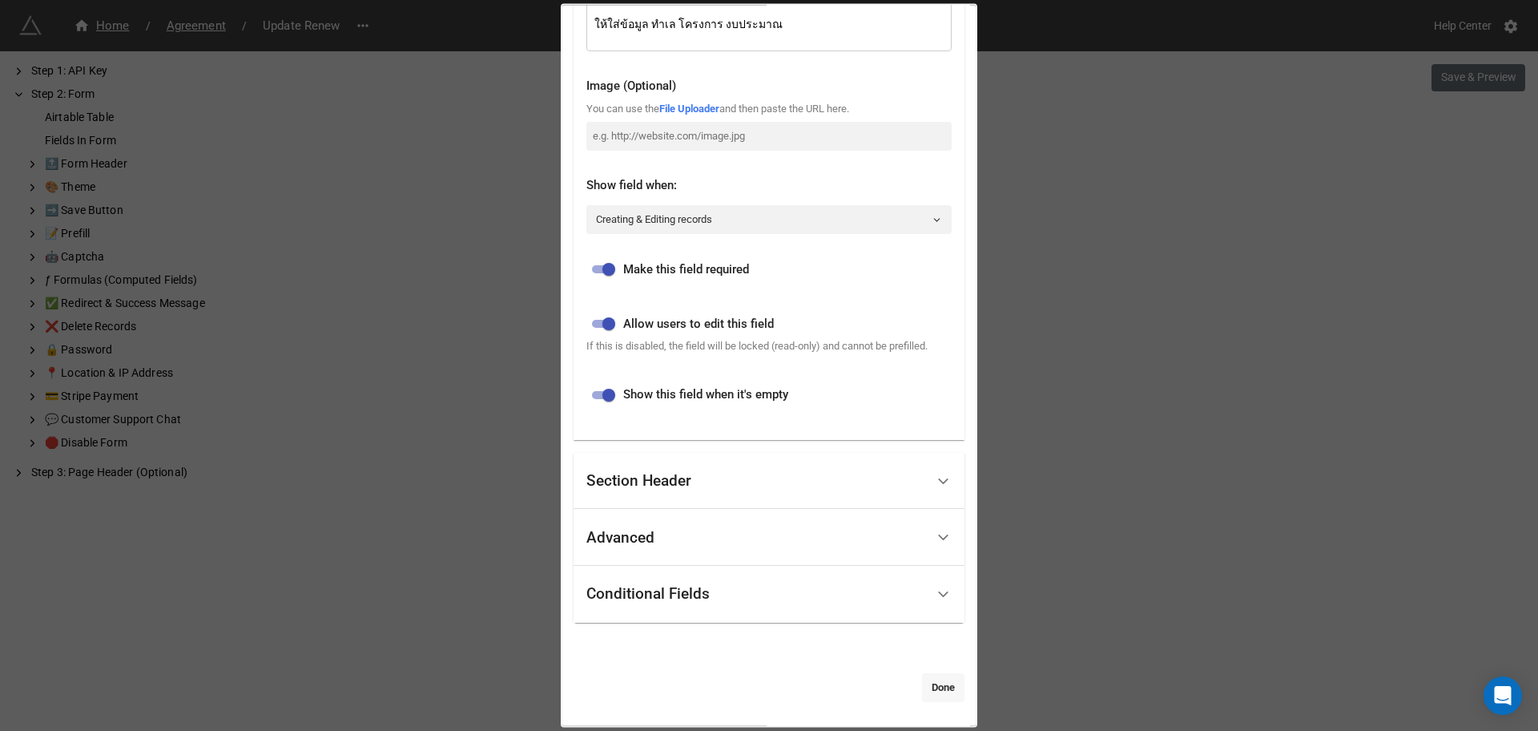
click at [938, 683] on link "Done" at bounding box center [943, 686] width 42 height 29
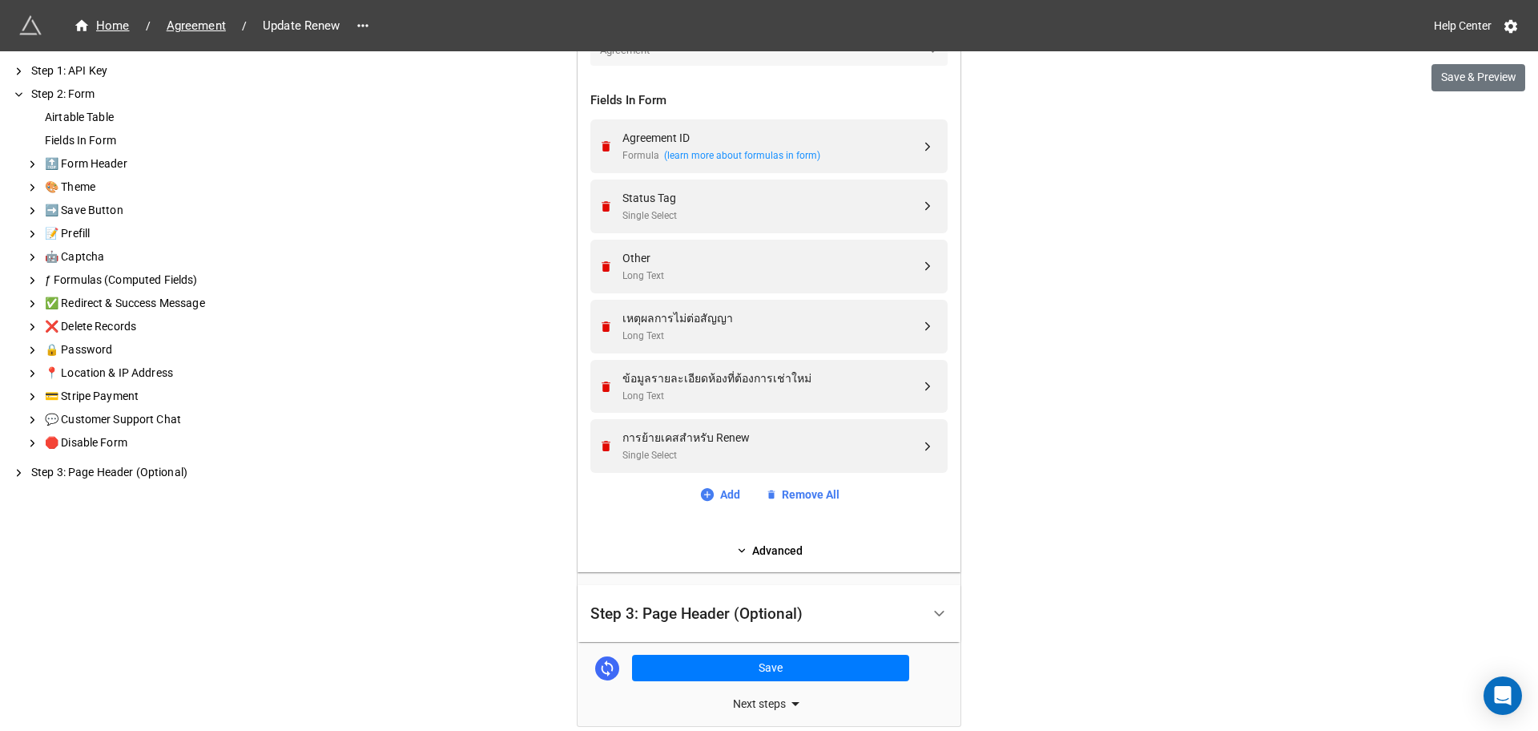
scroll to position [675, 0]
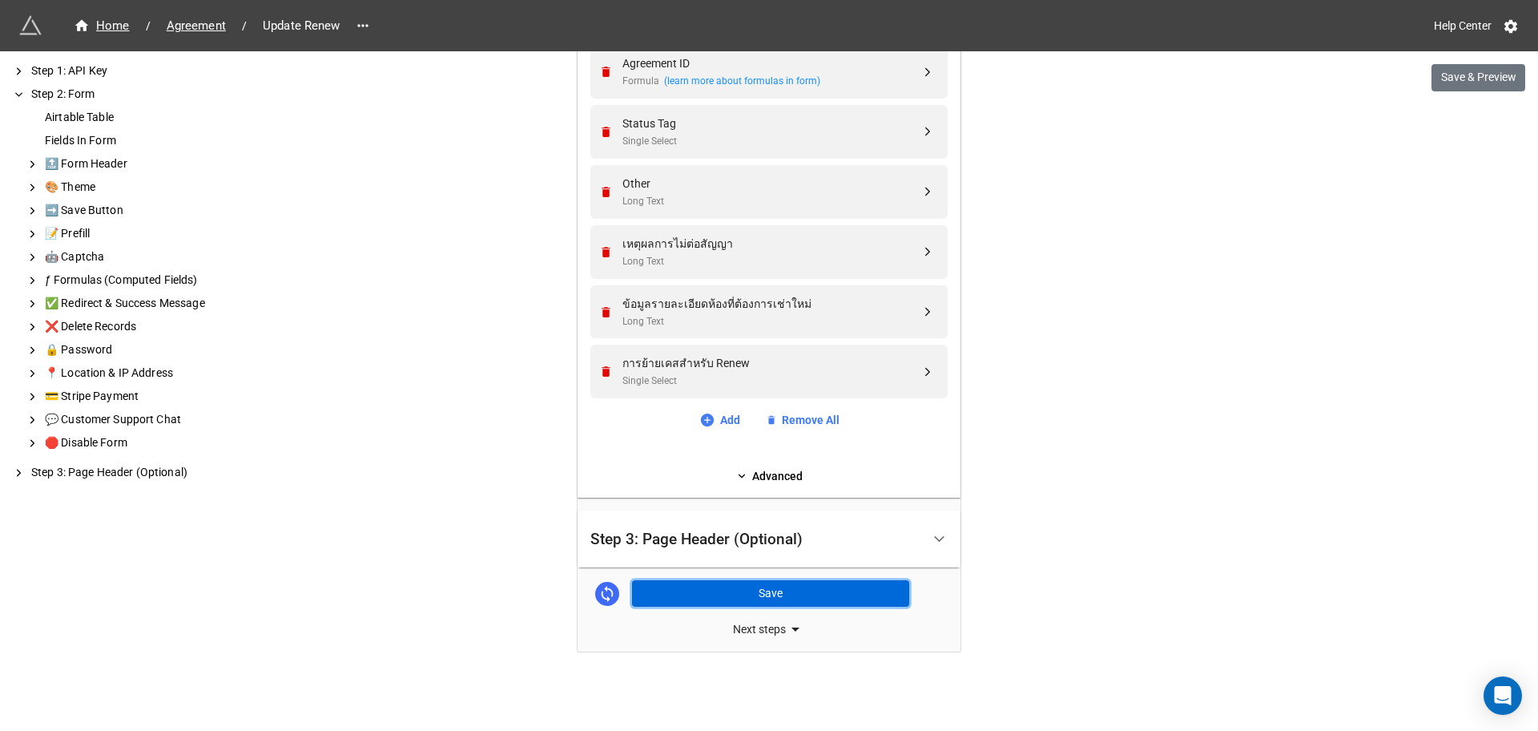
click at [744, 583] on button "Save" at bounding box center [770, 593] width 277 height 27
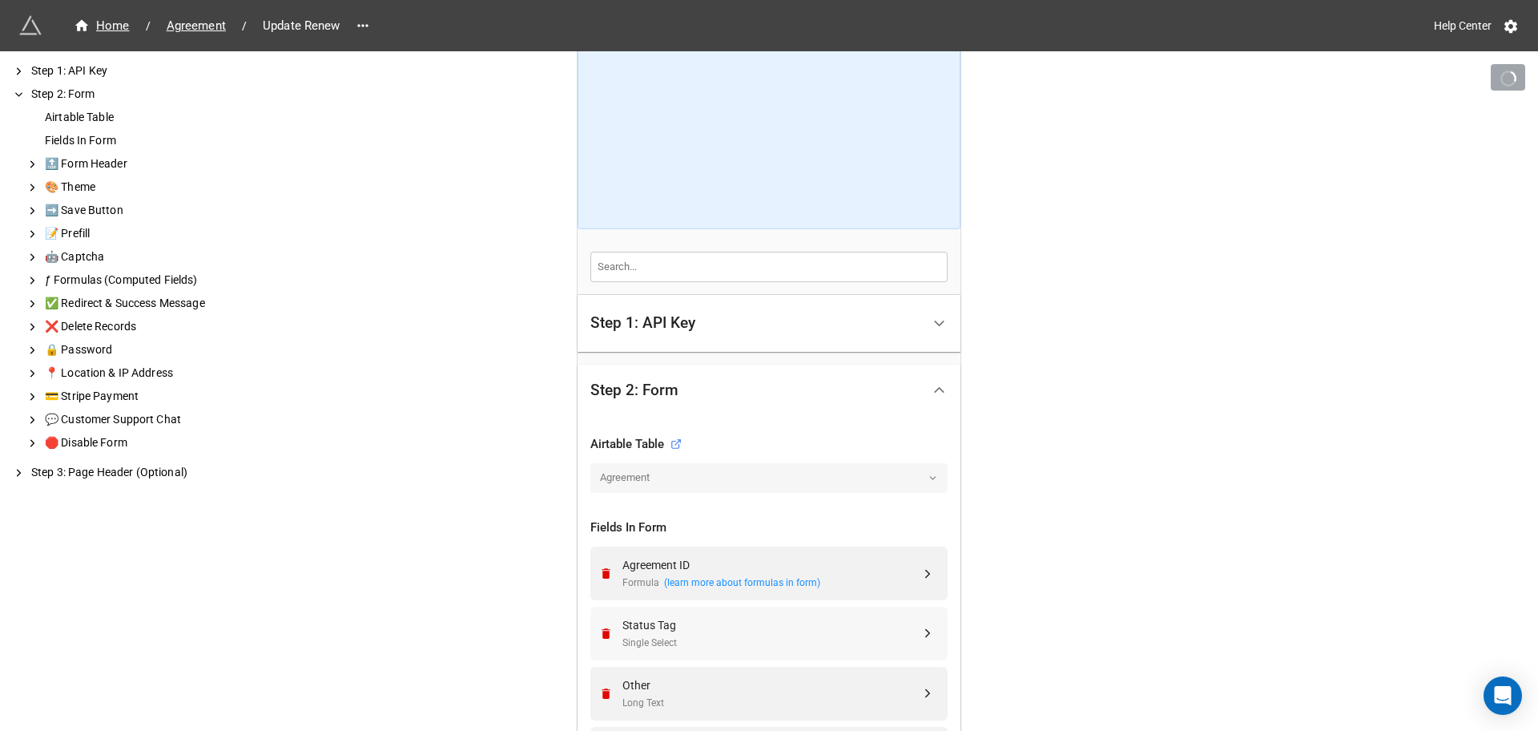
scroll to position [374, 0]
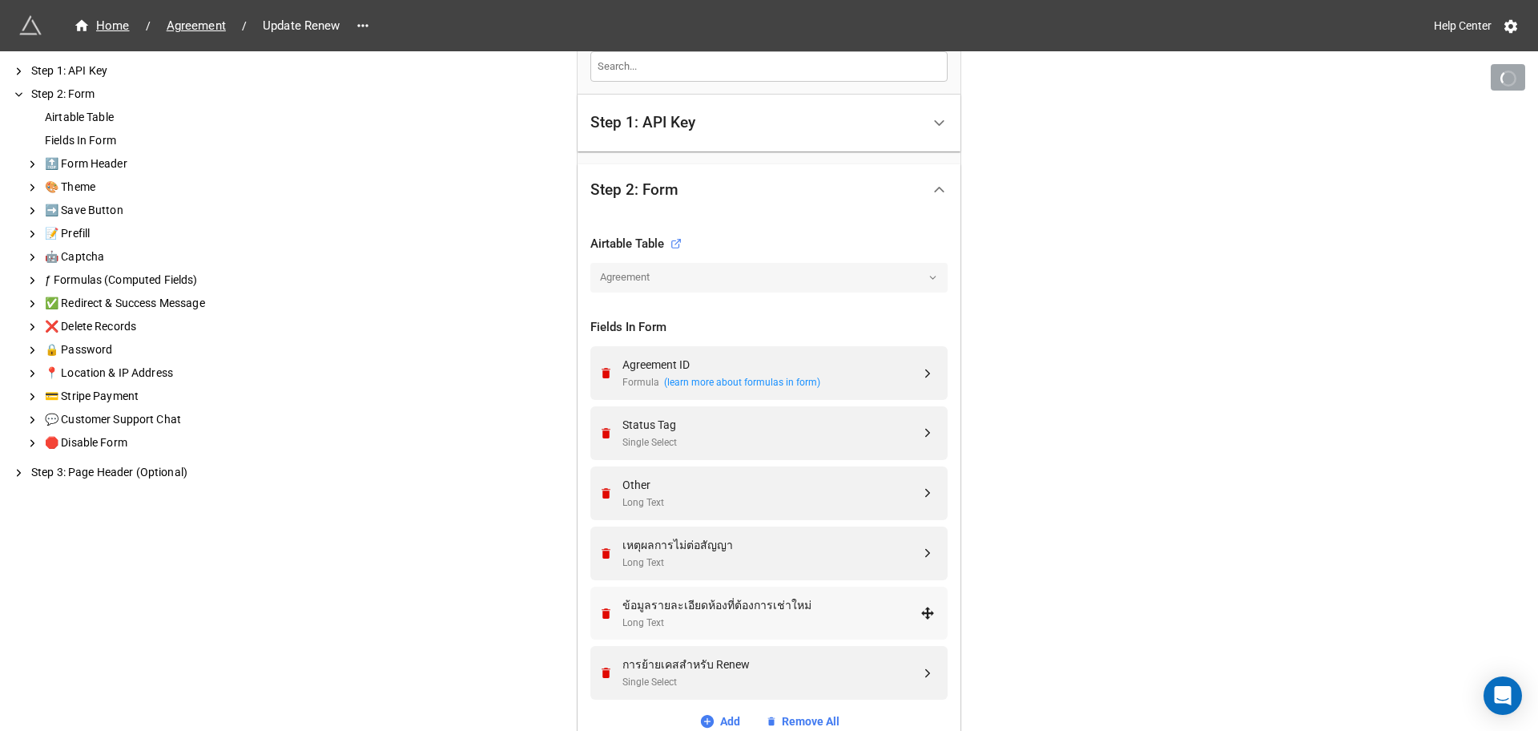
click at [726, 615] on div "Long Text" at bounding box center [772, 622] width 298 height 15
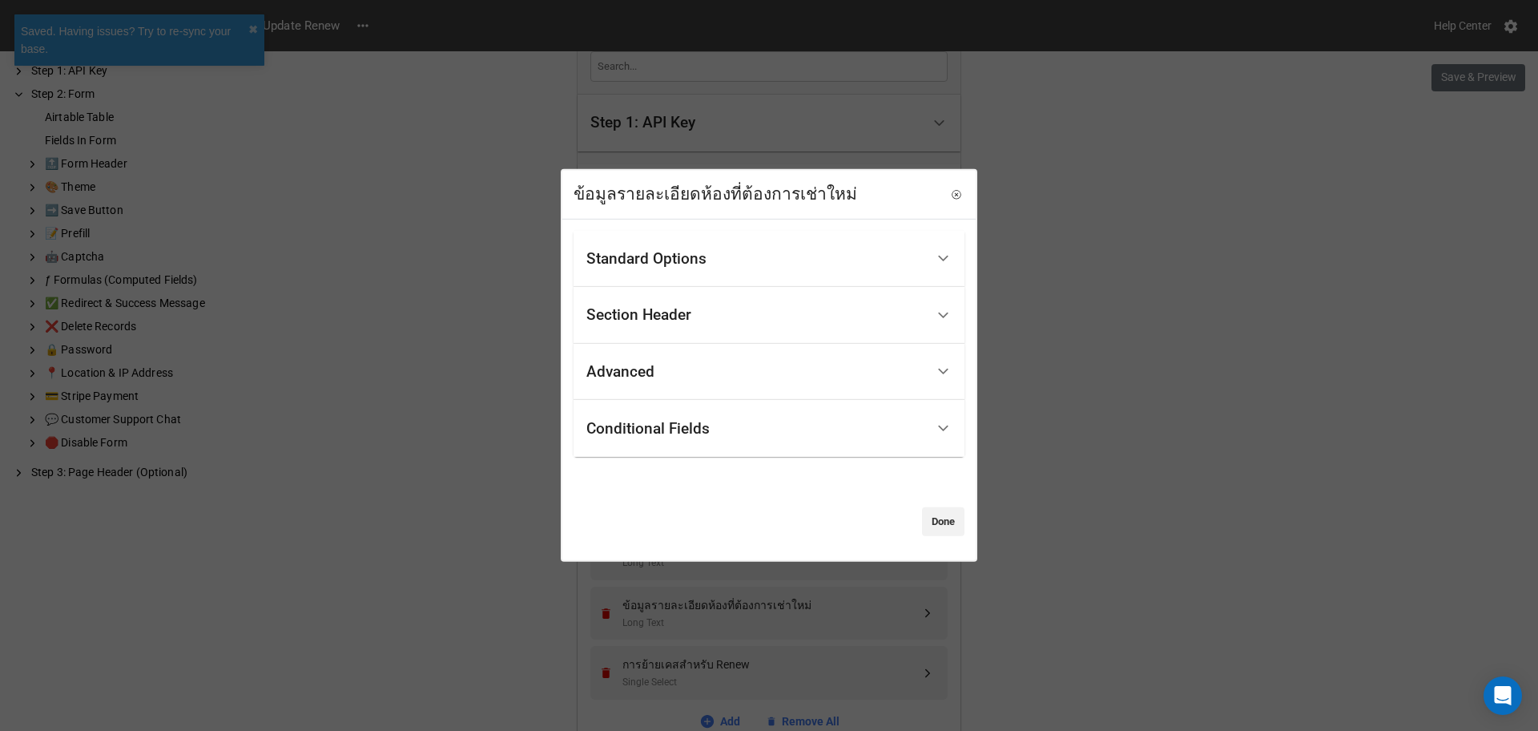
click at [792, 418] on div "Conditional Fields" at bounding box center [756, 428] width 339 height 38
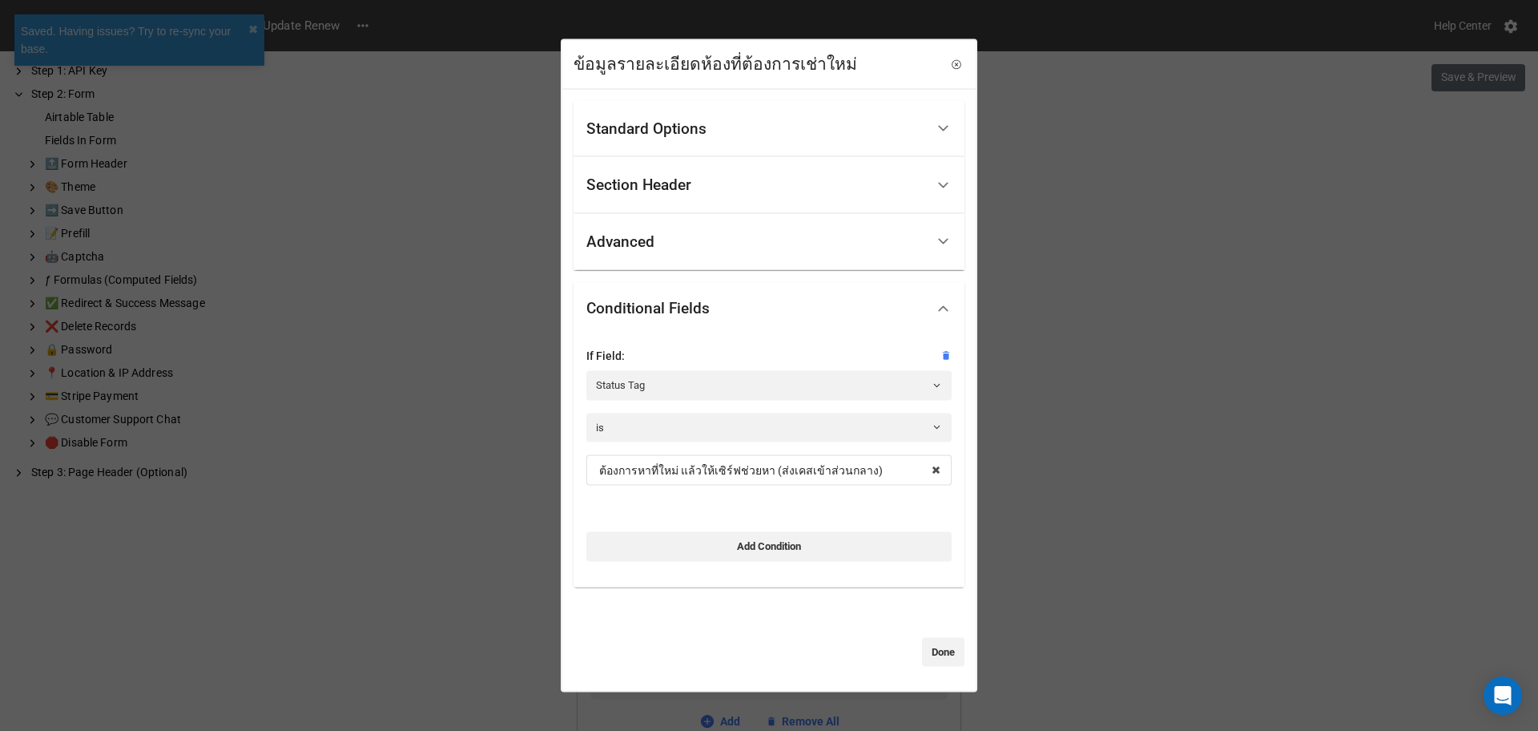
click at [741, 489] on div "ต้องการหาที่ใหม่ แล้วให้เซิร์ฟช่วยหา (ส่งเคสเข้า[PERSON_NAME]) ยื่นยันต่อสัญญา …" at bounding box center [769, 476] width 365 height 42
click at [1127, 473] on div "ข้อมูลรายละเอียดห้องที่ต้องการเช่าใหม่ Standard Options Title (Optional) Descri…" at bounding box center [769, 365] width 1538 height 731
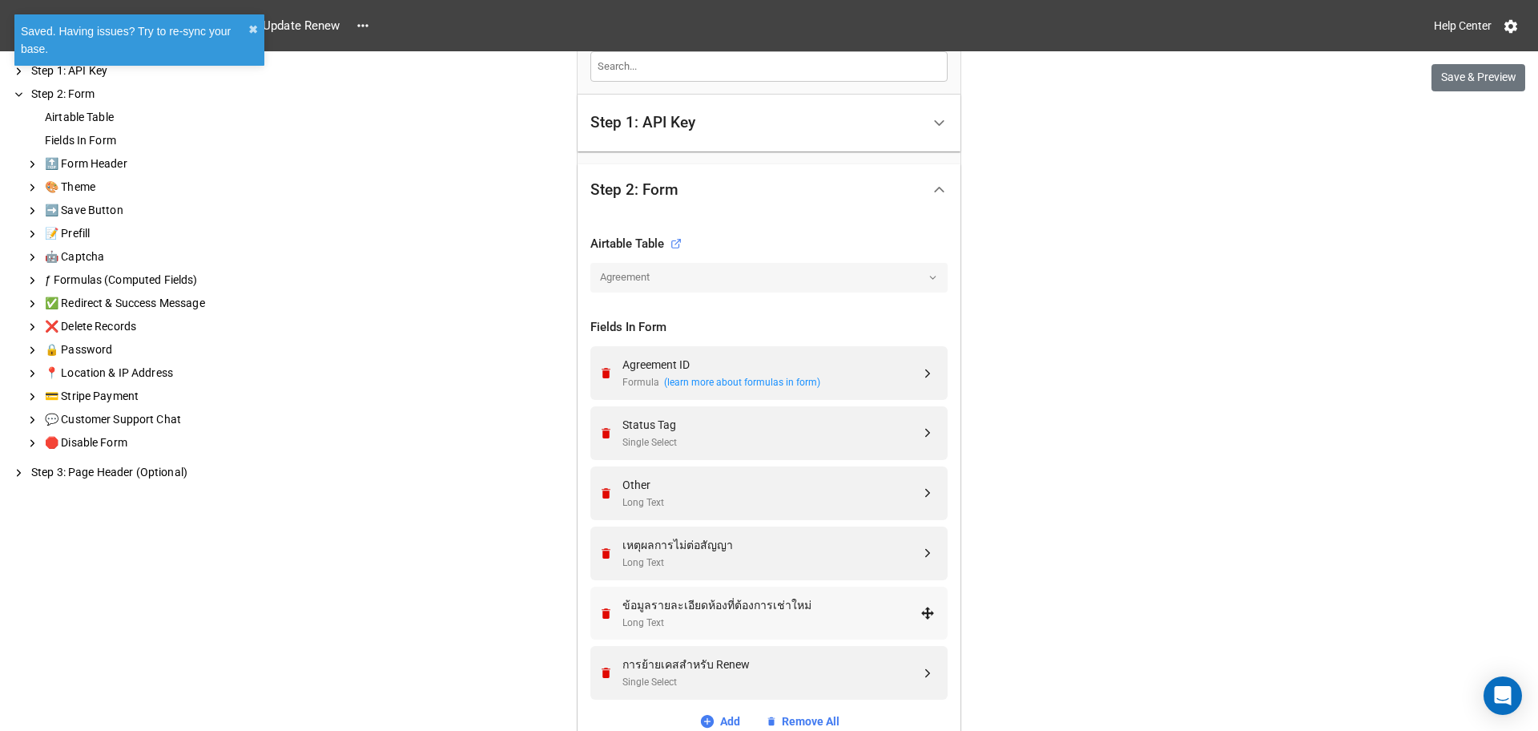
click at [800, 599] on div "ข้อมูลรายละเอียดห้องที่ต้องการเช่าใหม่" at bounding box center [772, 605] width 298 height 18
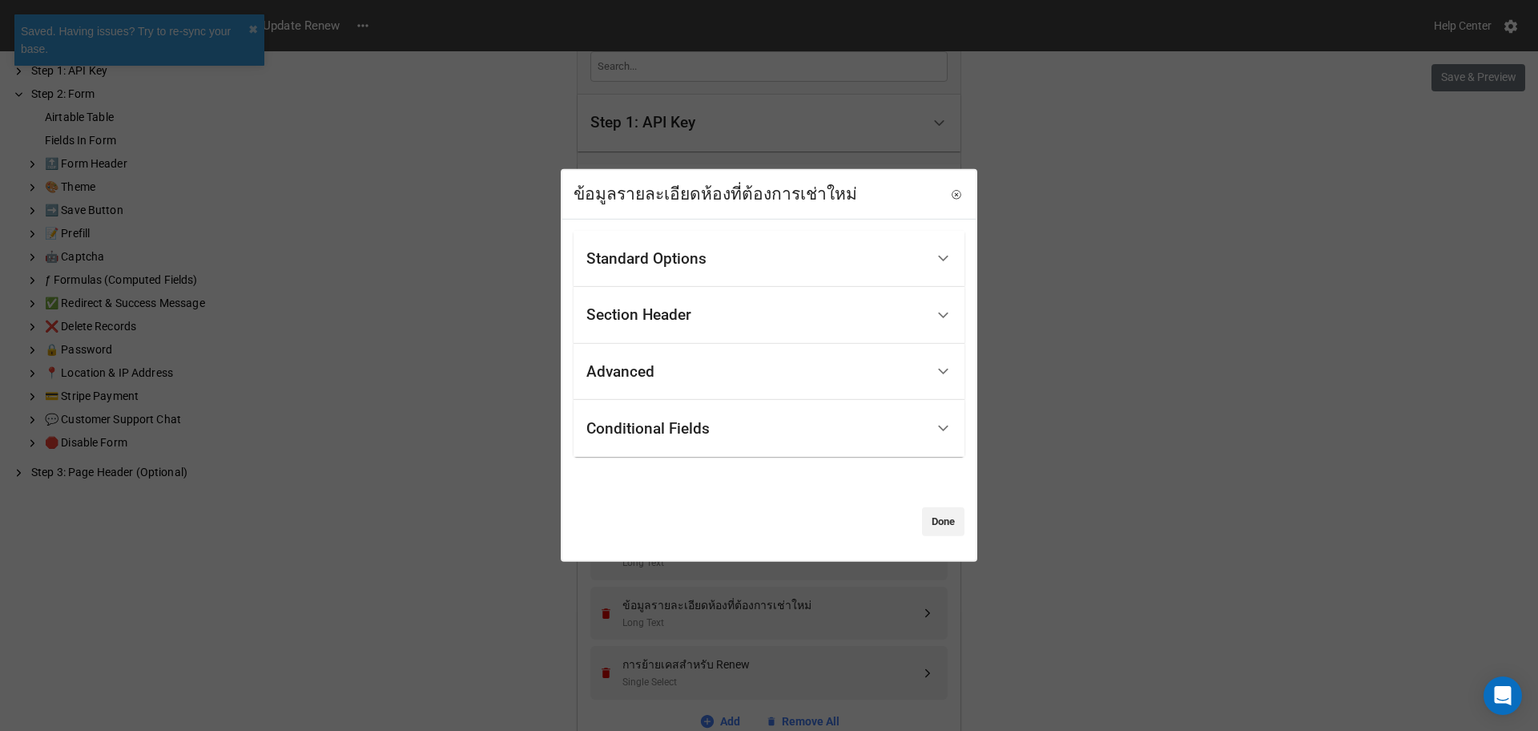
click at [756, 248] on div "Standard Options" at bounding box center [756, 259] width 339 height 38
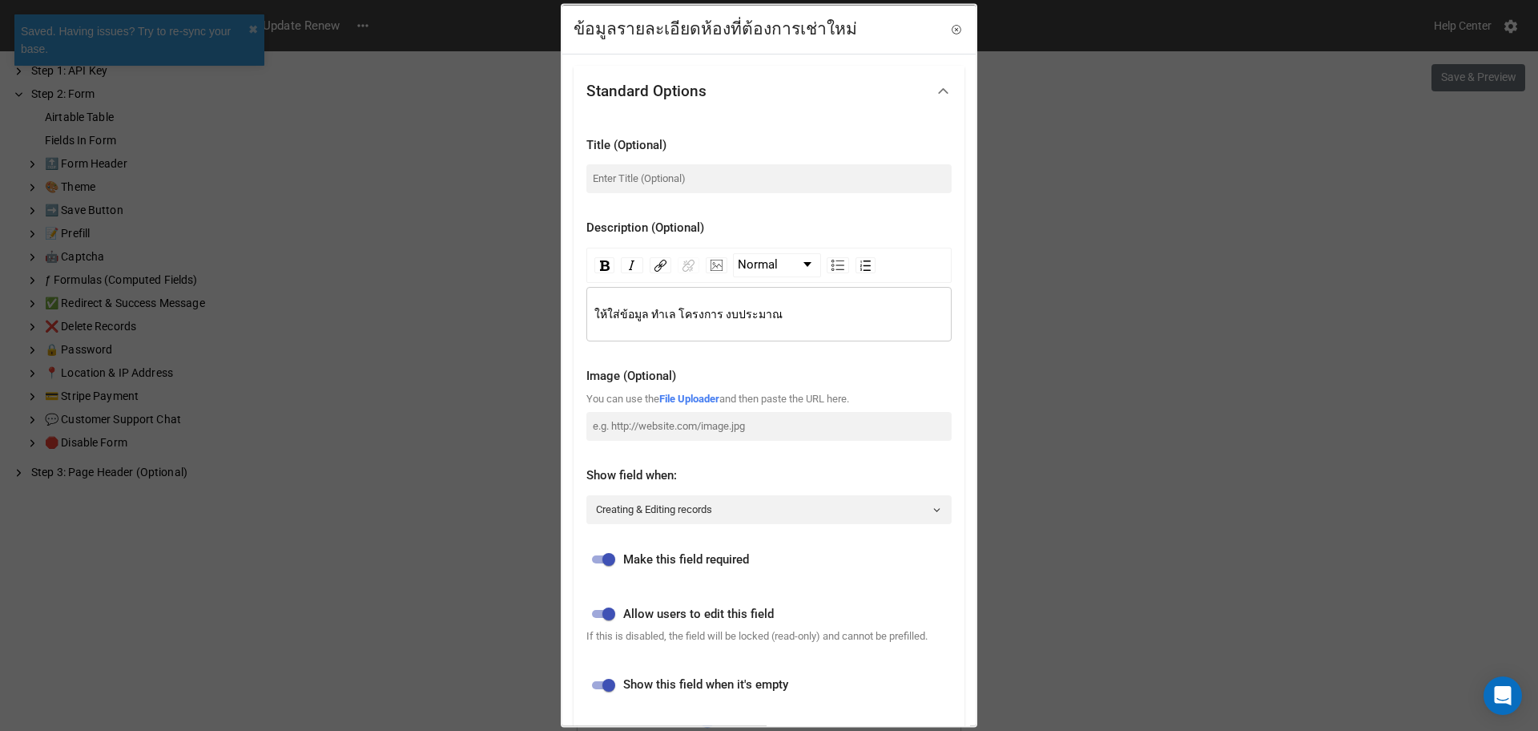
click at [700, 333] on div "ให้ใส่ข้อมูล ทำเล โครงการ งบประมาณ" at bounding box center [769, 314] width 365 height 54
click at [703, 321] on div "ให้ใส่ข้อมูล ทำเล โครงการ งบประมาณ" at bounding box center [770, 314] width 350 height 18
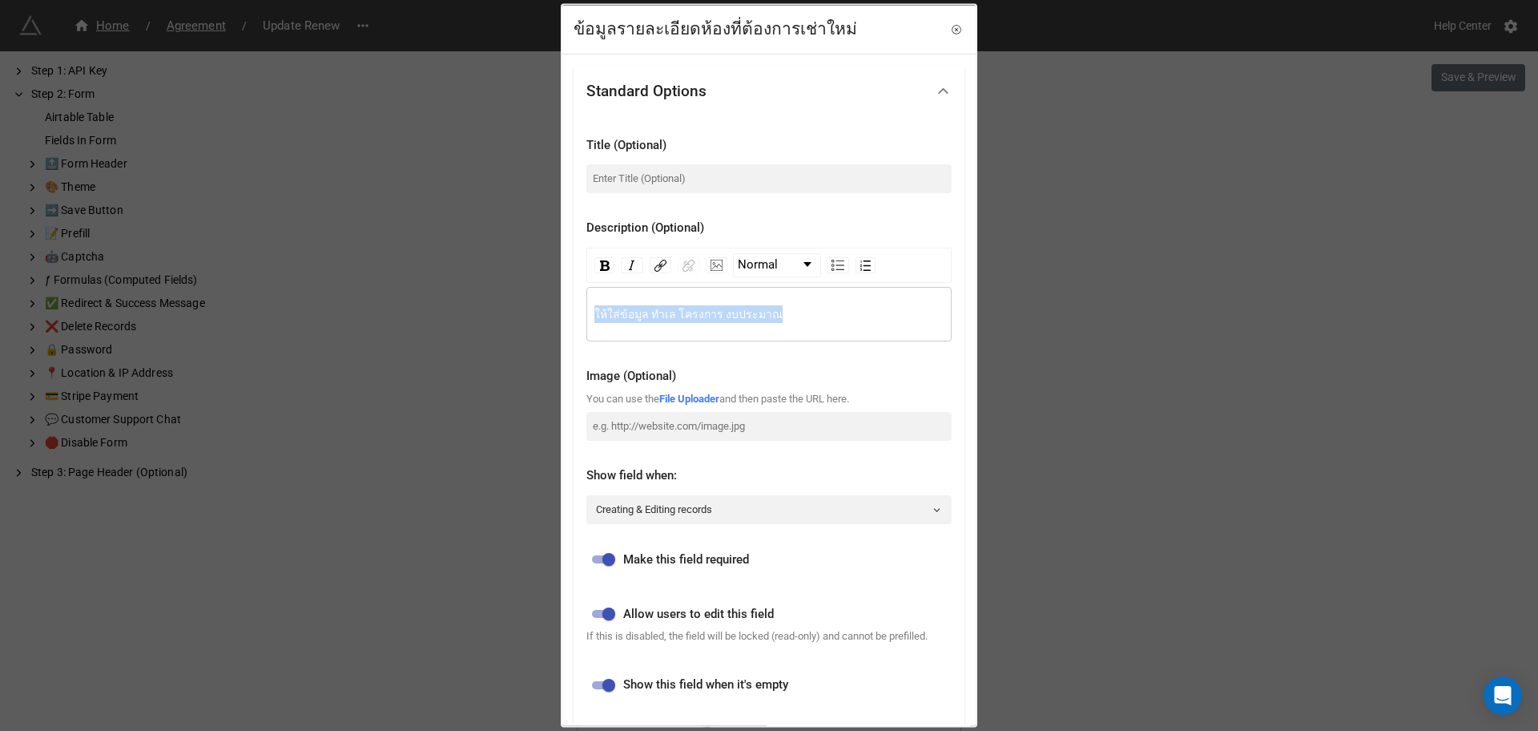
copy span "ให้ใส่ข้อมูล ทำเล โครงการ งบประมาณ"
click at [941, 23] on div "ข้อมูลรายละเอียดห้องที่ต้องการเช่าใหม่" at bounding box center [768, 30] width 413 height 49
click at [949, 26] on link at bounding box center [957, 29] width 16 height 16
